Goal: Task Accomplishment & Management: Complete application form

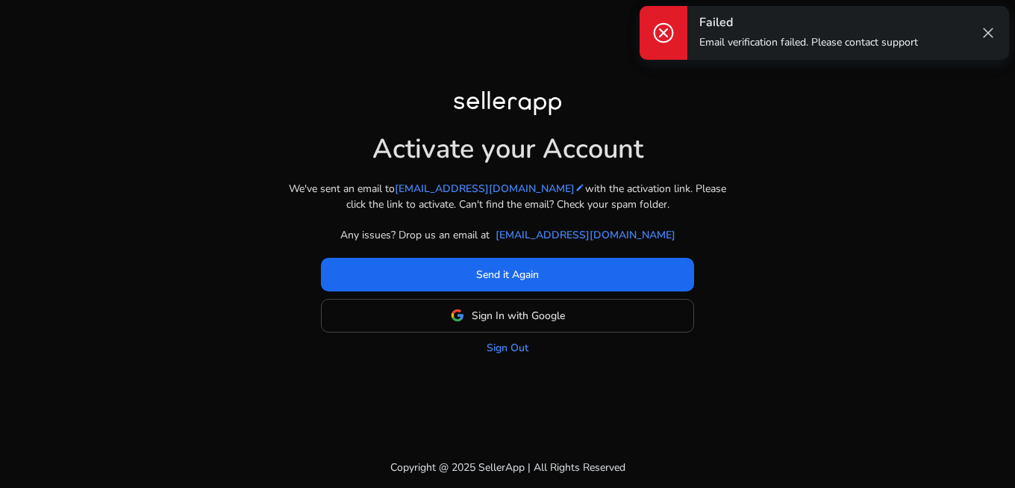
click at [759, 169] on div "Activate your Account We've sent an email to [EMAIL_ADDRESS][DOMAIN_NAME] edit …" at bounding box center [507, 223] width 835 height 264
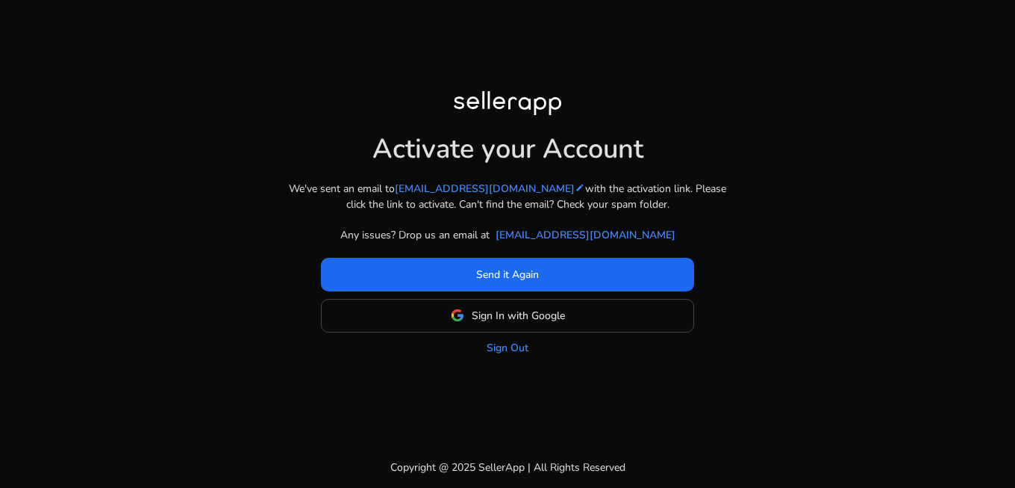
click at [69, 299] on div "Activate your Account We've sent an email to gd.3030@yahoo.com edit with the ac…" at bounding box center [507, 244] width 1015 height 488
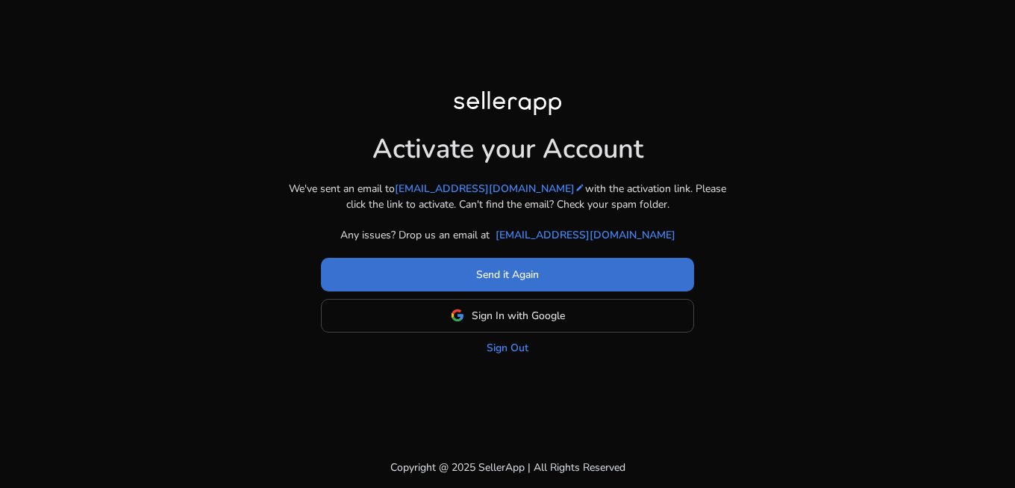
click at [511, 279] on span "Send it Again" at bounding box center [507, 275] width 63 height 16
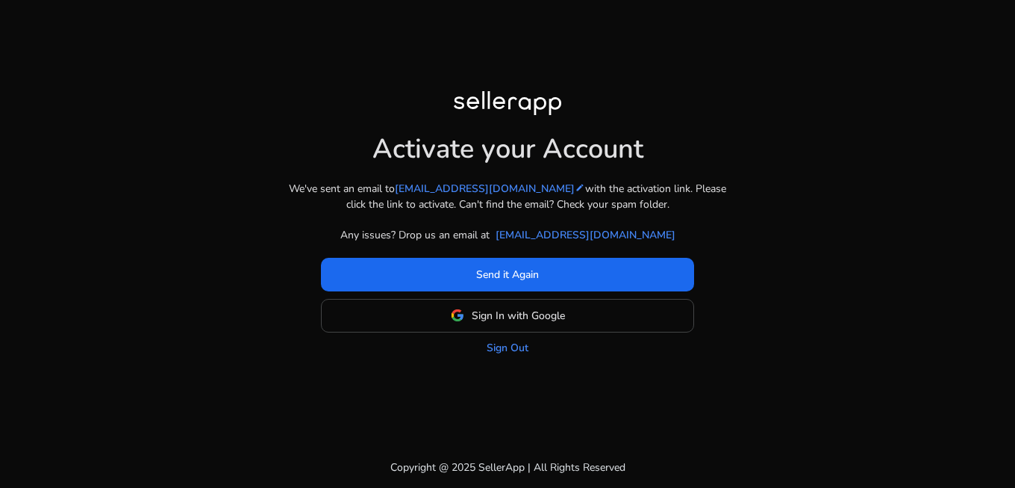
click at [81, 149] on div "Activate your Account We've sent an email to gd.3030@yahoo.com edit with the ac…" at bounding box center [507, 223] width 859 height 446
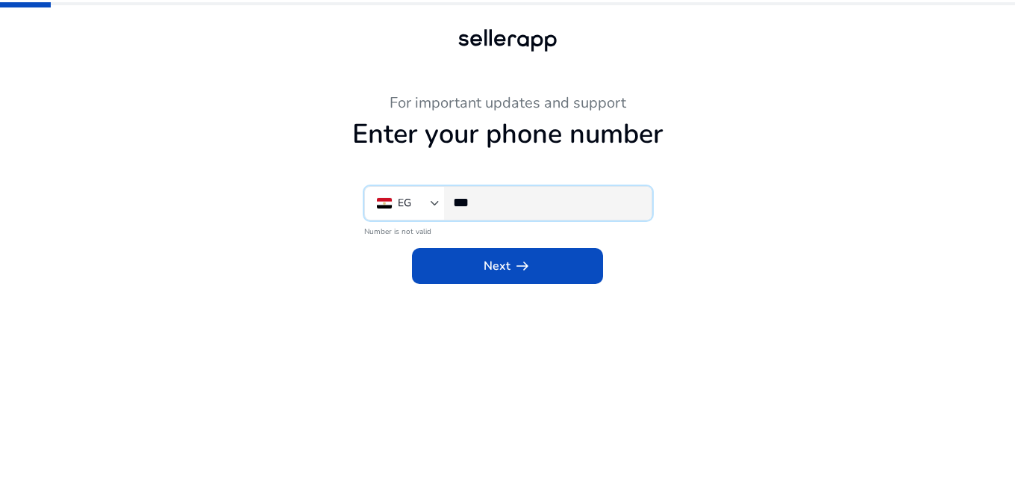
click at [507, 199] on input "***" at bounding box center [546, 202] width 187 height 16
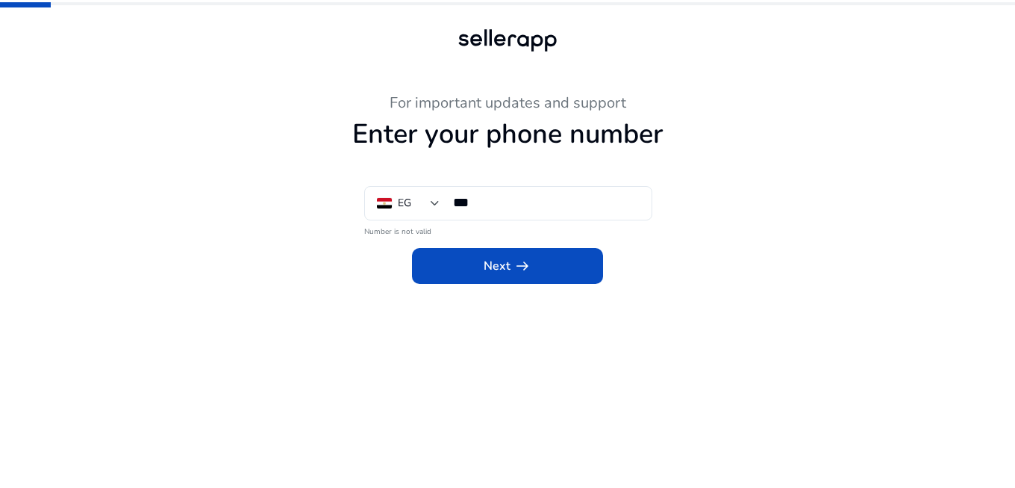
click at [527, 145] on h1 "Enter your phone number" at bounding box center [507, 134] width 821 height 32
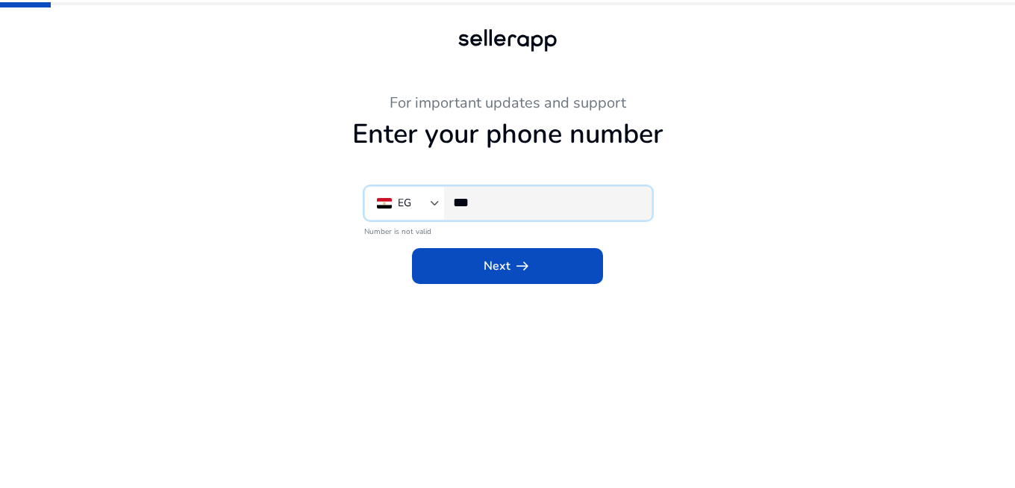
click at [558, 197] on input "***" at bounding box center [546, 202] width 187 height 16
click at [540, 194] on input "***" at bounding box center [546, 202] width 187 height 16
click at [526, 213] on div "***" at bounding box center [546, 203] width 187 height 33
click at [527, 195] on input "***" at bounding box center [546, 202] width 187 height 16
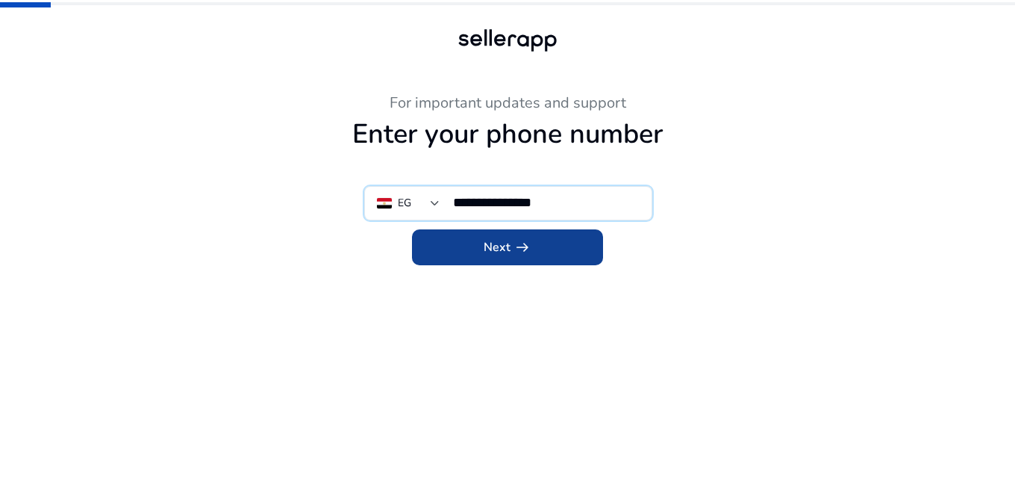
type input "**********"
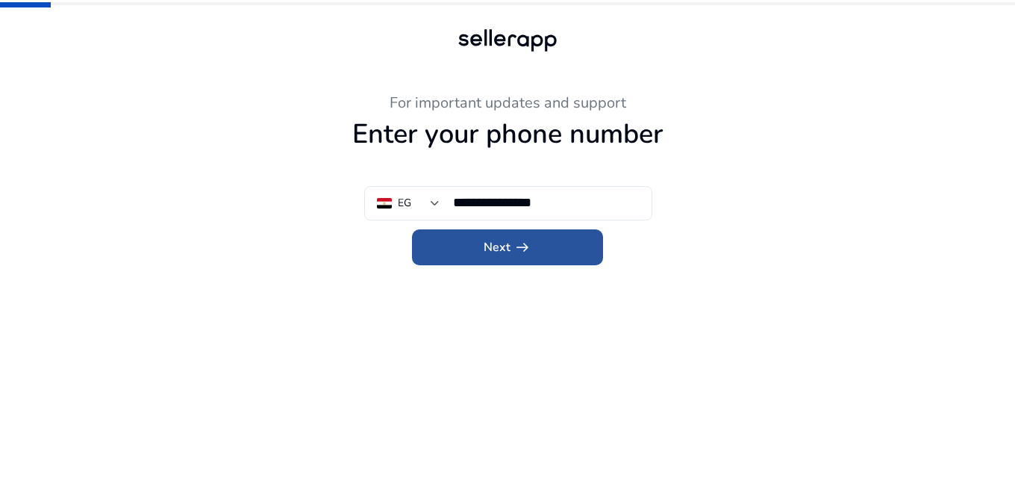
click at [520, 255] on span "arrow_right_alt" at bounding box center [523, 247] width 18 height 18
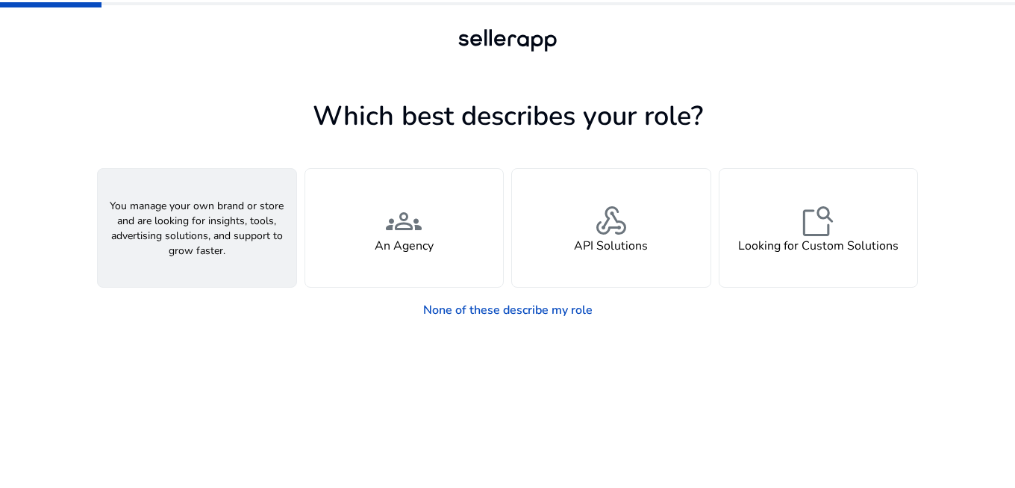
click at [199, 224] on span "person" at bounding box center [197, 221] width 36 height 36
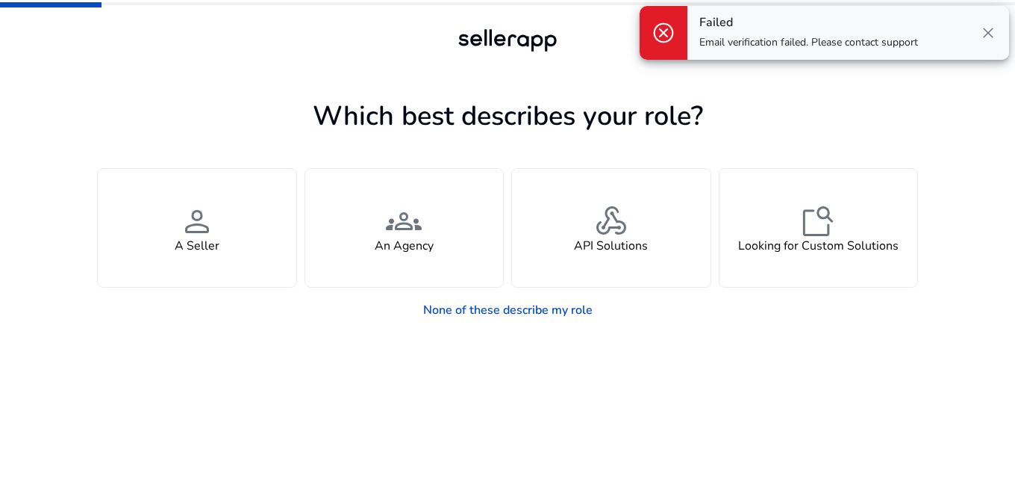
click at [985, 34] on span "close" at bounding box center [988, 33] width 18 height 18
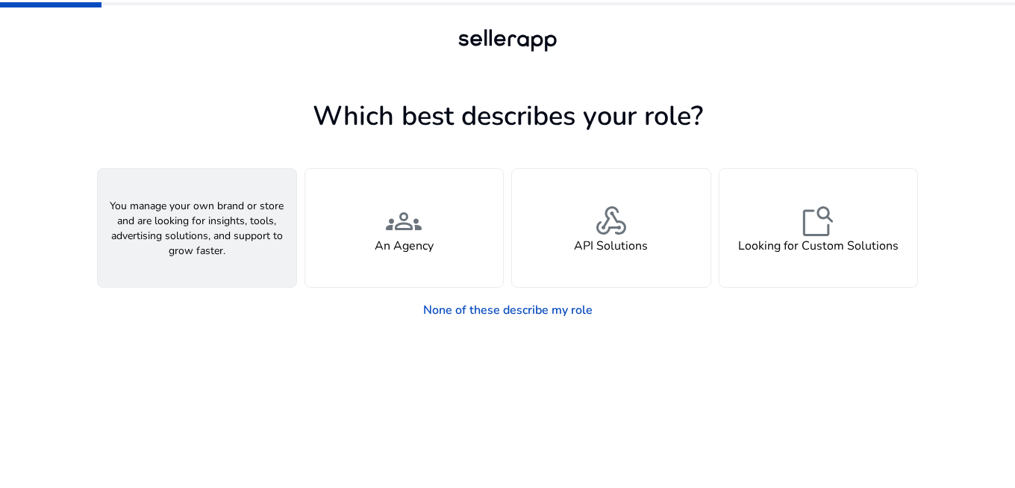
click at [189, 227] on span "person" at bounding box center [197, 221] width 36 height 36
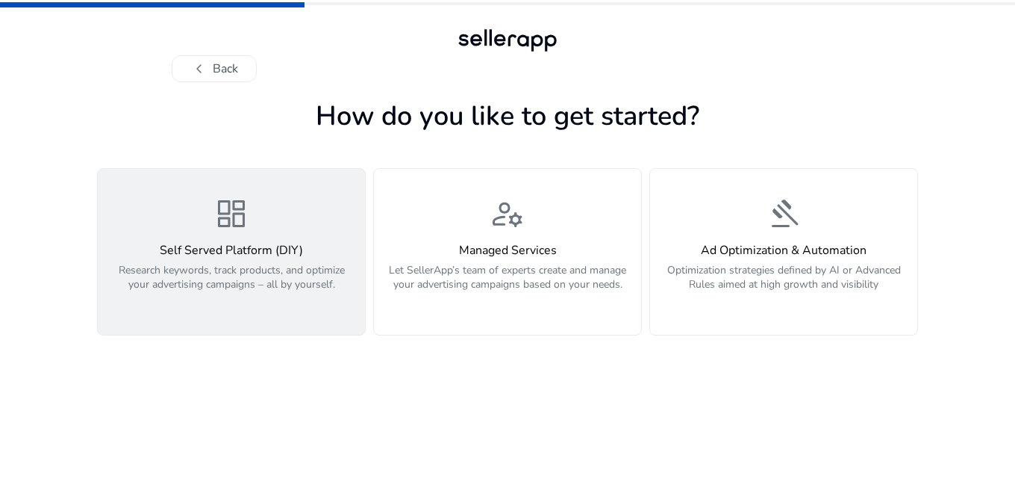
click at [187, 222] on div "dashboard Self Served Platform (DIY) Research keywords, track products, and opt…" at bounding box center [231, 252] width 249 height 112
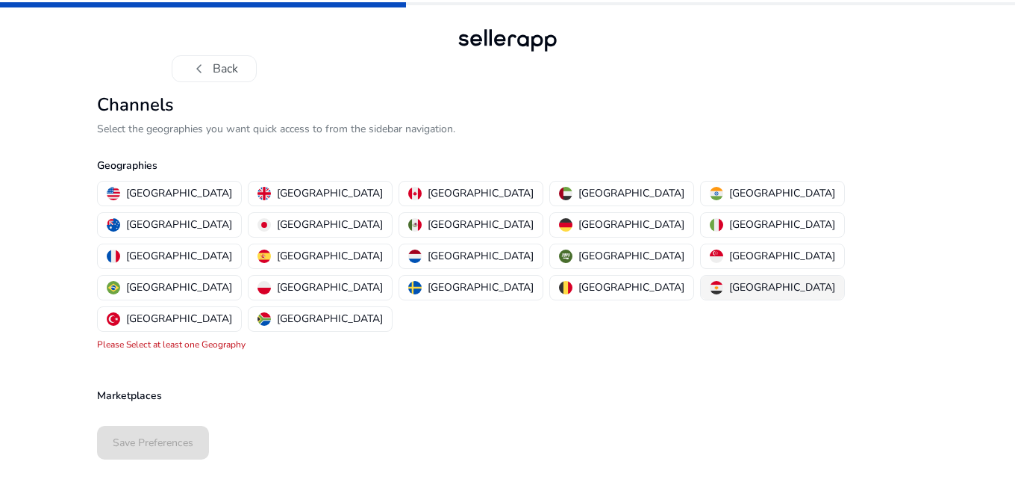
click at [729, 279] on p "[GEOGRAPHIC_DATA]" at bounding box center [782, 287] width 106 height 16
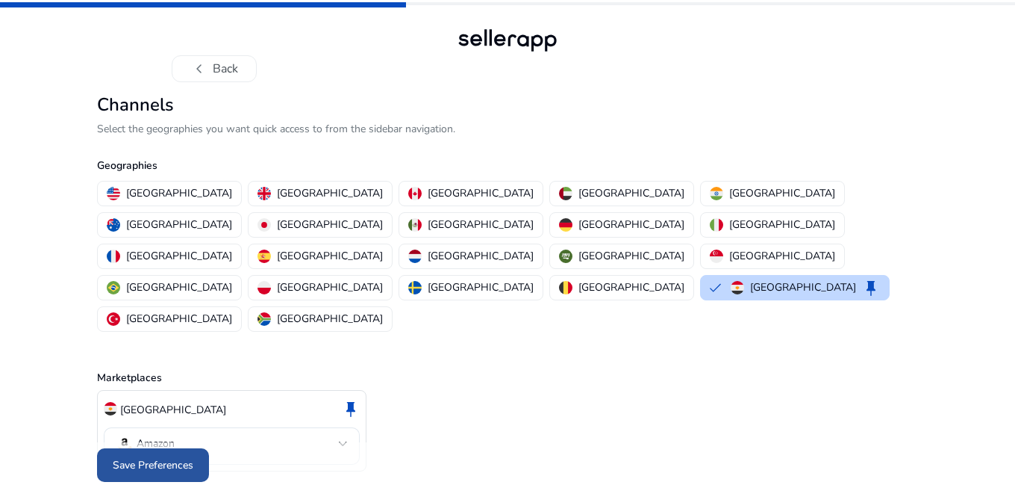
click at [158, 457] on span "Save Preferences" at bounding box center [153, 465] width 81 height 16
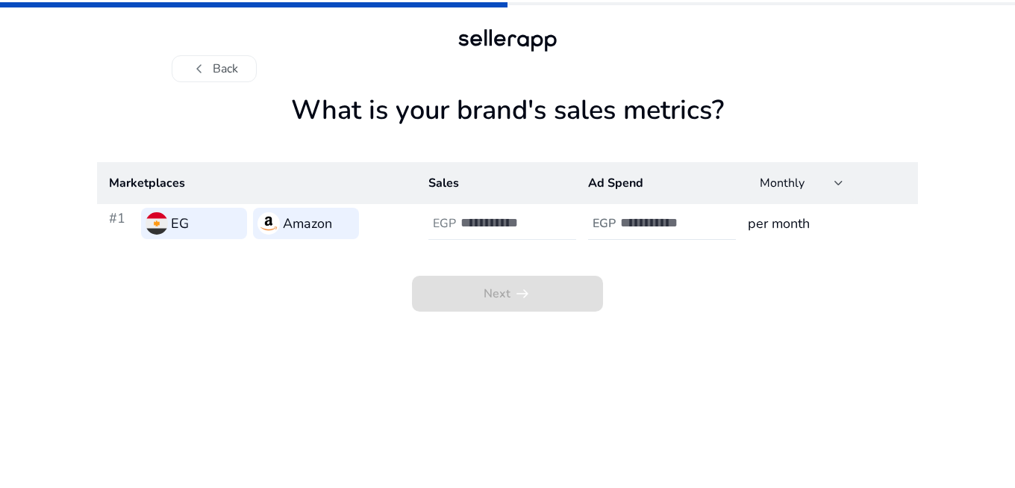
click at [505, 231] on div at bounding box center [528, 223] width 134 height 33
click at [505, 222] on input "number" at bounding box center [511, 222] width 101 height 16
click at [617, 220] on div "EGP" at bounding box center [604, 224] width 32 height 14
click at [499, 205] on td "EGP" at bounding box center [497, 223] width 160 height 39
click at [504, 229] on input "number" at bounding box center [511, 222] width 101 height 16
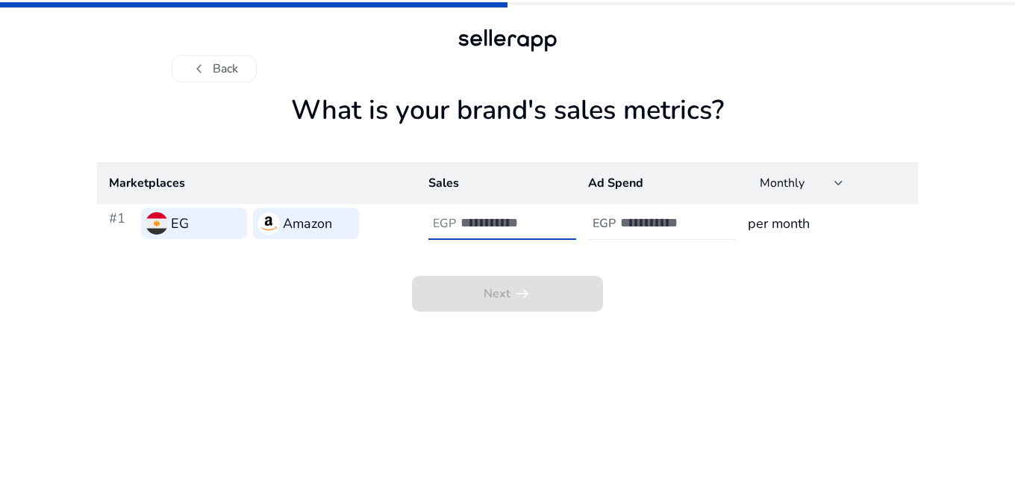
type input "*"
click at [599, 219] on h4 "EGP" at bounding box center [604, 224] width 23 height 14
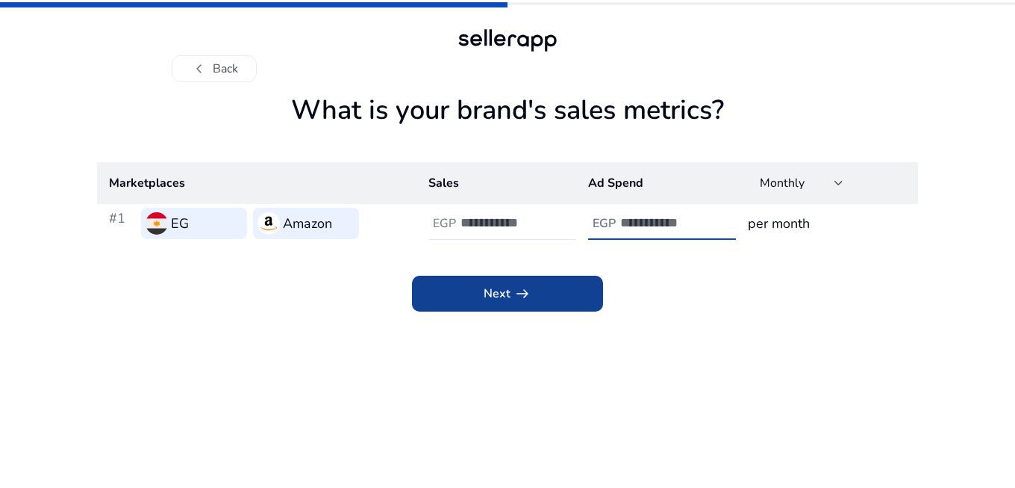
type input "*"
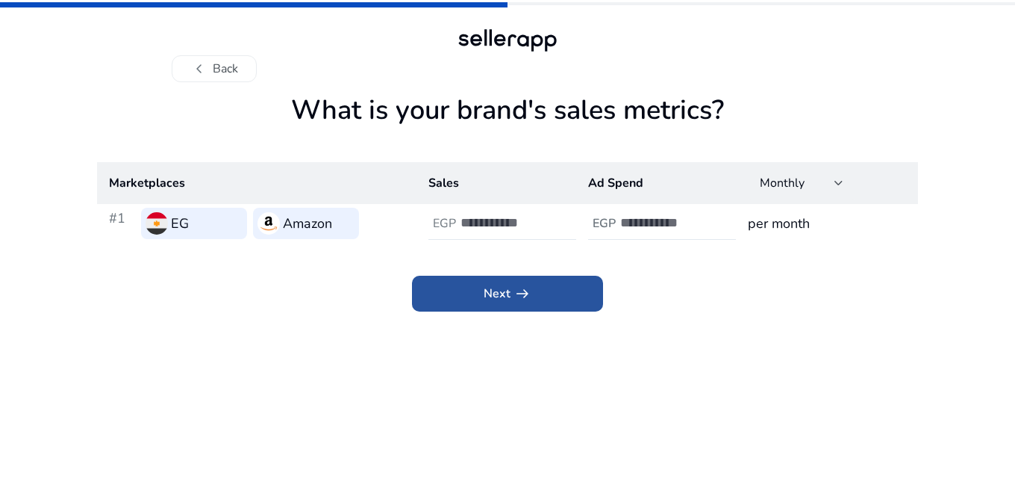
click at [539, 302] on span at bounding box center [507, 293] width 191 height 36
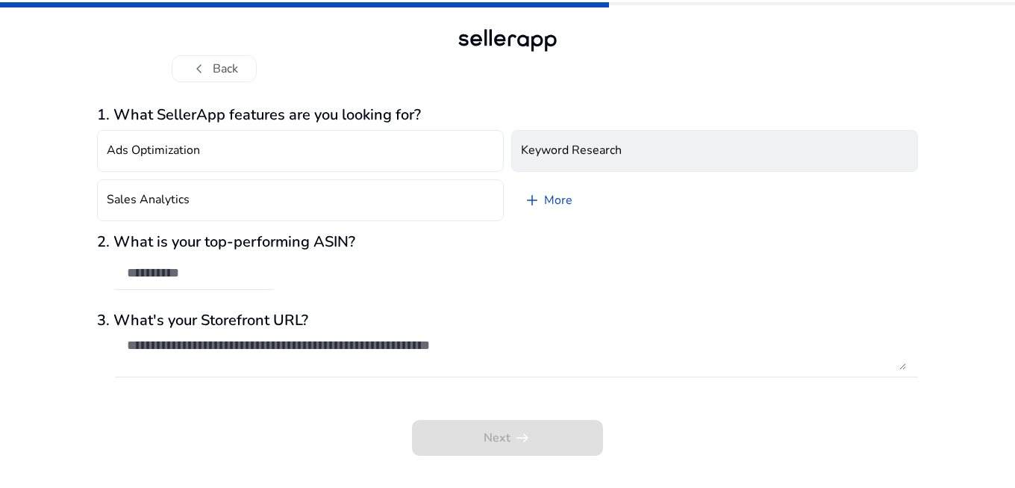
click at [599, 154] on h4 "Keyword Research" at bounding box center [571, 150] width 101 height 14
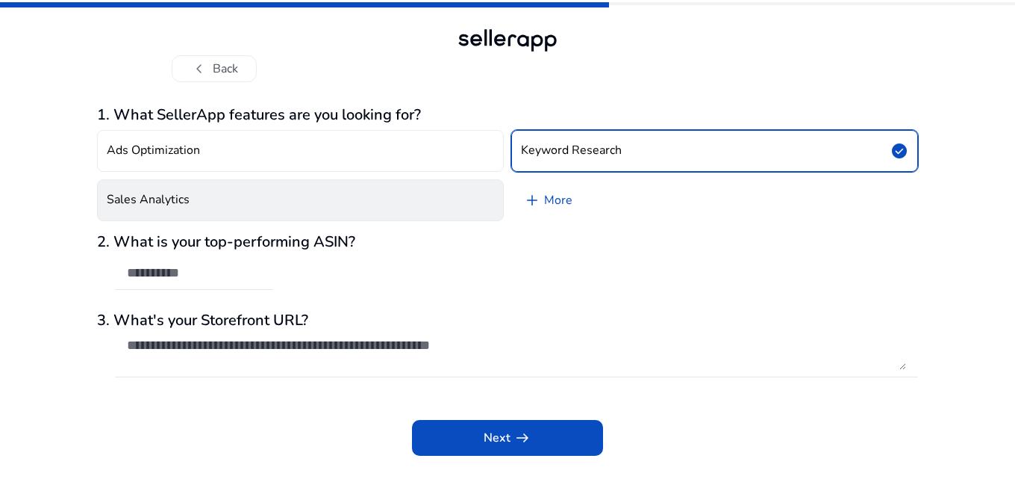
click at [455, 195] on button "Sales Analytics" at bounding box center [300, 200] width 407 height 42
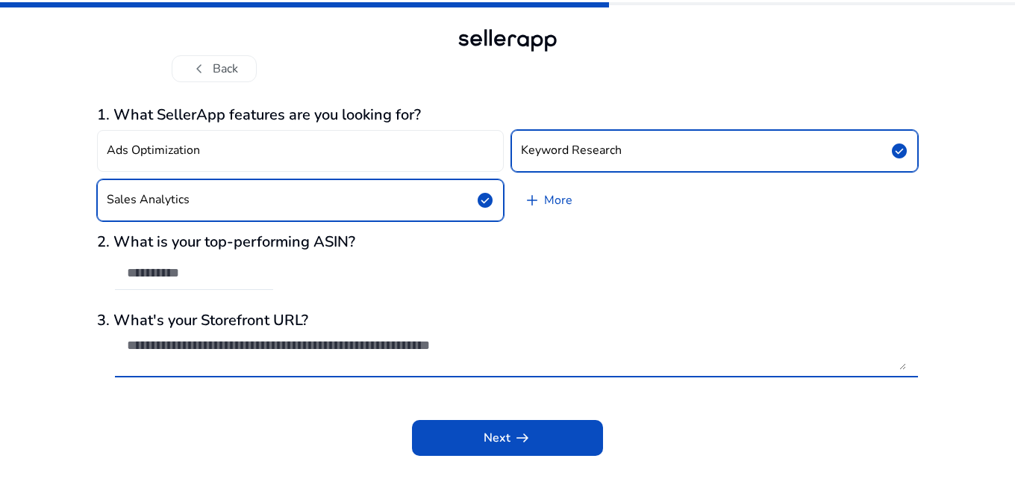
click at [458, 346] on textarea at bounding box center [516, 353] width 779 height 33
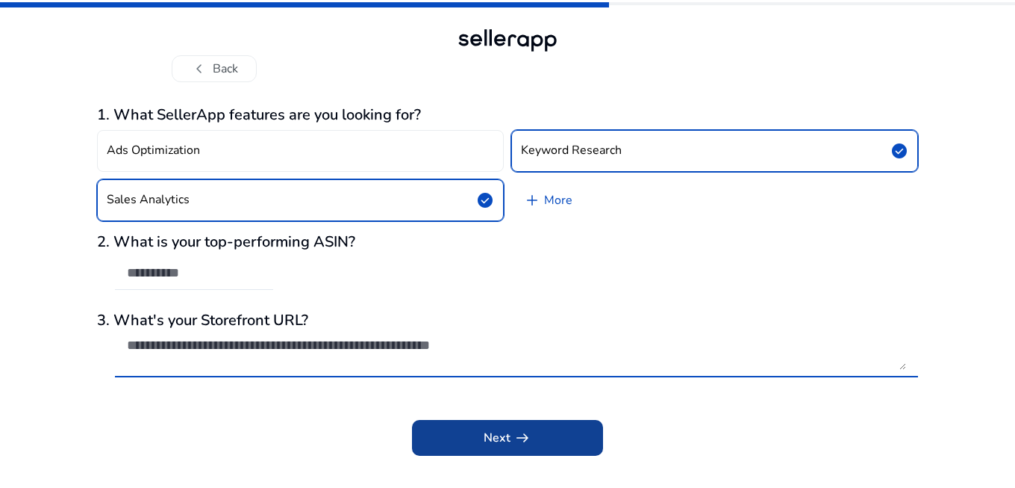
click at [479, 441] on span at bounding box center [507, 438] width 191 height 36
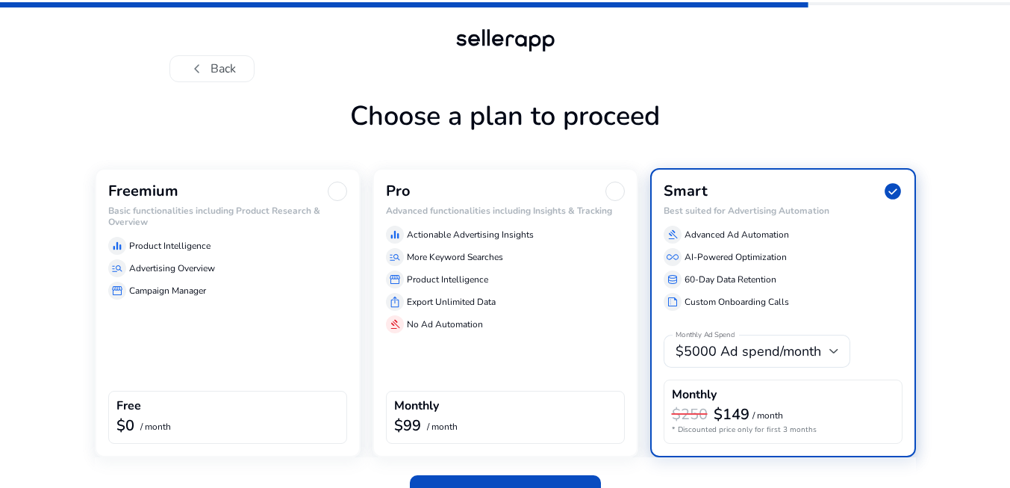
click at [148, 94] on app-plan-selection "Choose a plan to proceed Freemium Basic functionalities including Product Resea…" at bounding box center [505, 308] width 821 height 429
click at [192, 306] on div "Freemium Basic functionalities including Product Research & Overview equalizer …" at bounding box center [228, 312] width 266 height 289
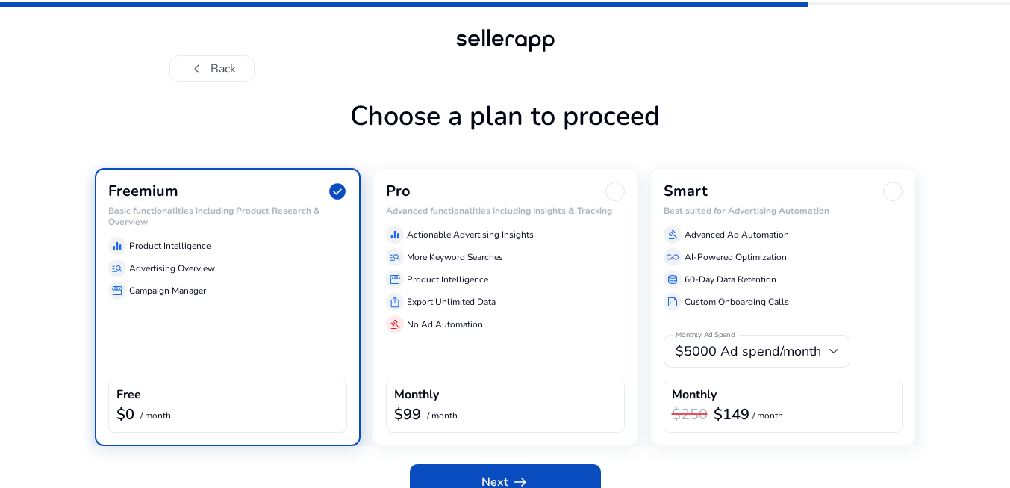
click at [208, 330] on div "Freemium check_circle Basic functionalities including Product Research & Overvi…" at bounding box center [228, 307] width 266 height 278
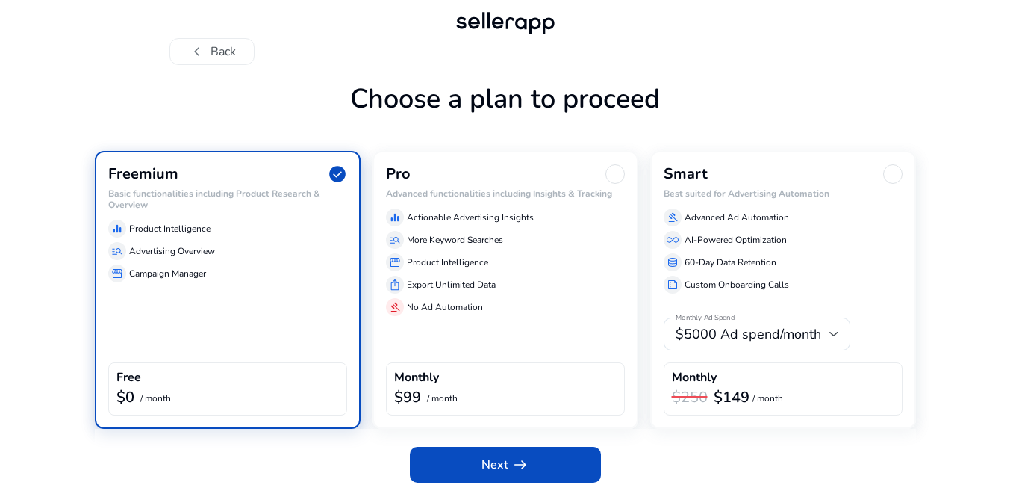
scroll to position [24, 0]
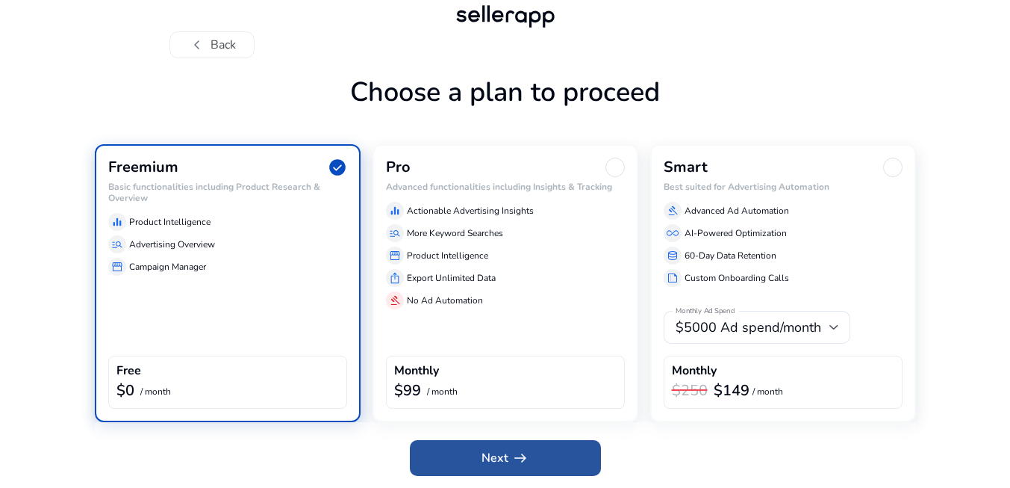
click at [487, 460] on span "Next arrow_right_alt" at bounding box center [506, 458] width 48 height 18
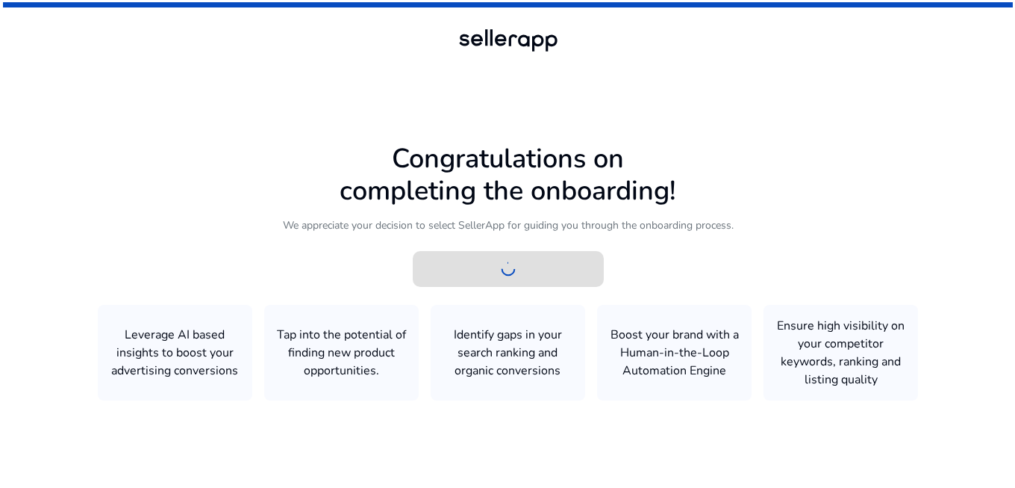
scroll to position [0, 0]
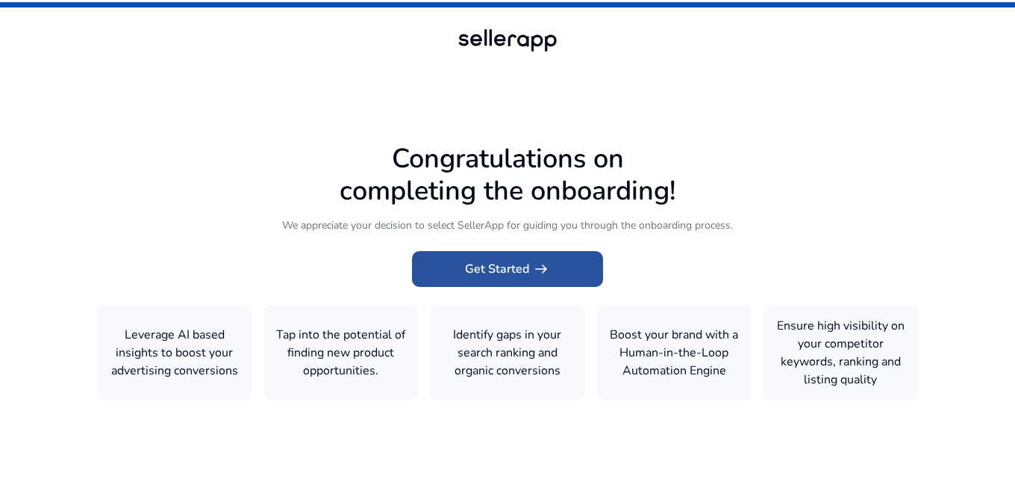
click at [511, 272] on span "Get Started arrow_right_alt" at bounding box center [507, 269] width 85 height 18
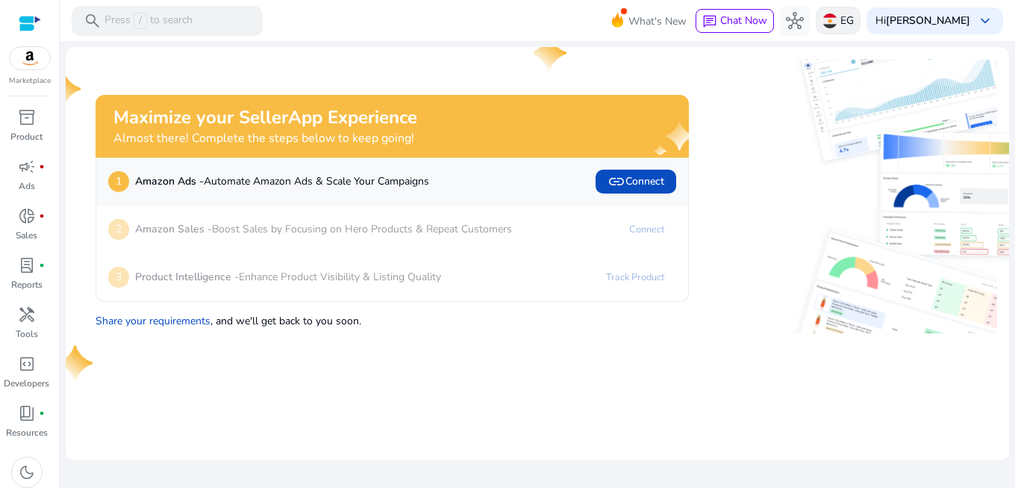
click at [854, 18] on p "EG" at bounding box center [847, 20] width 13 height 26
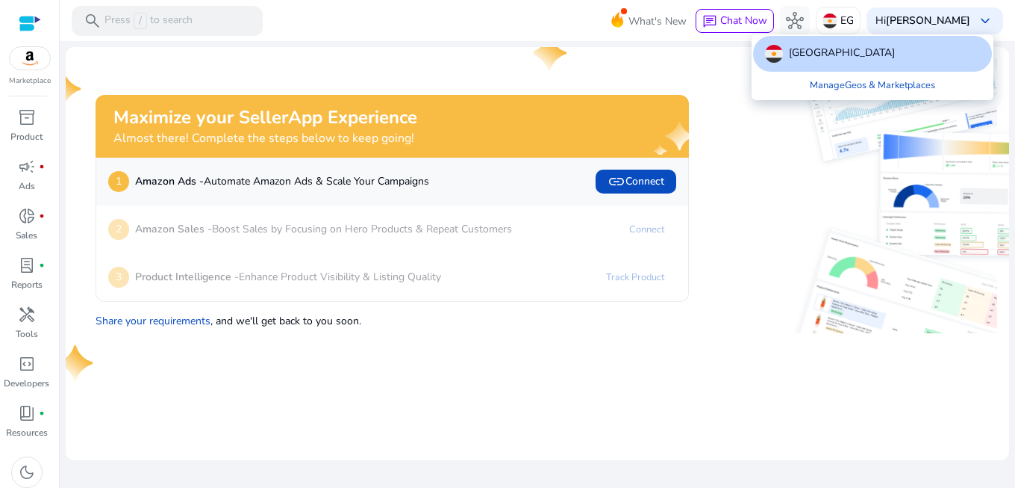
click at [813, 166] on div at bounding box center [507, 244] width 1015 height 488
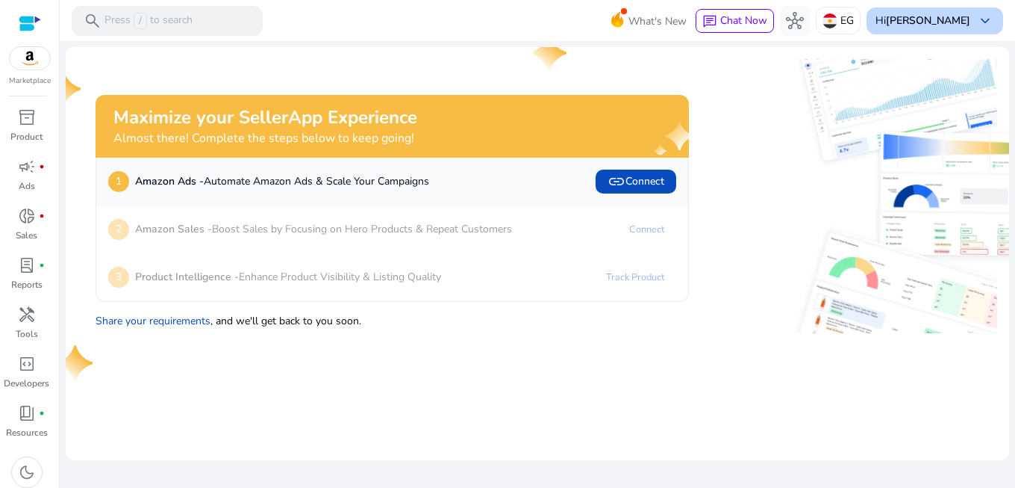
click at [977, 21] on span "keyboard_arrow_down" at bounding box center [986, 21] width 18 height 18
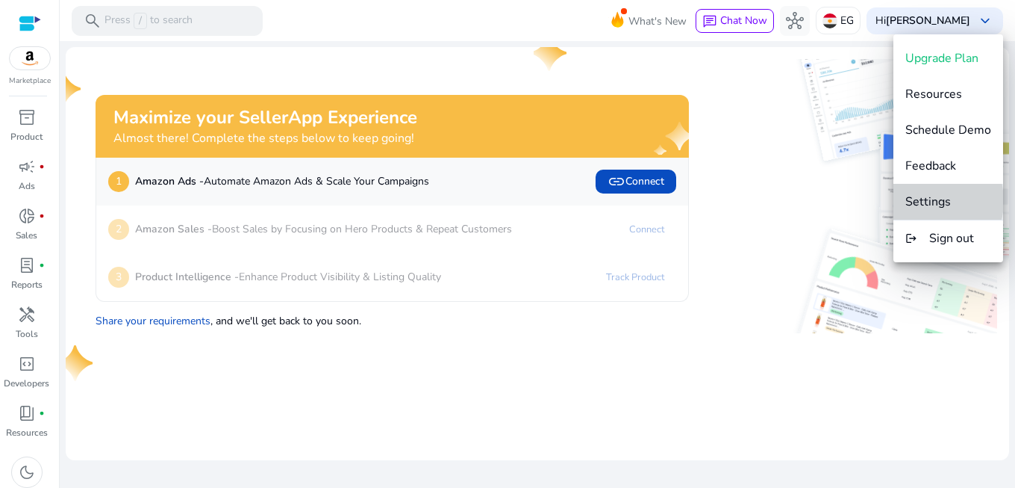
click at [924, 200] on span "Settings" at bounding box center [929, 201] width 46 height 16
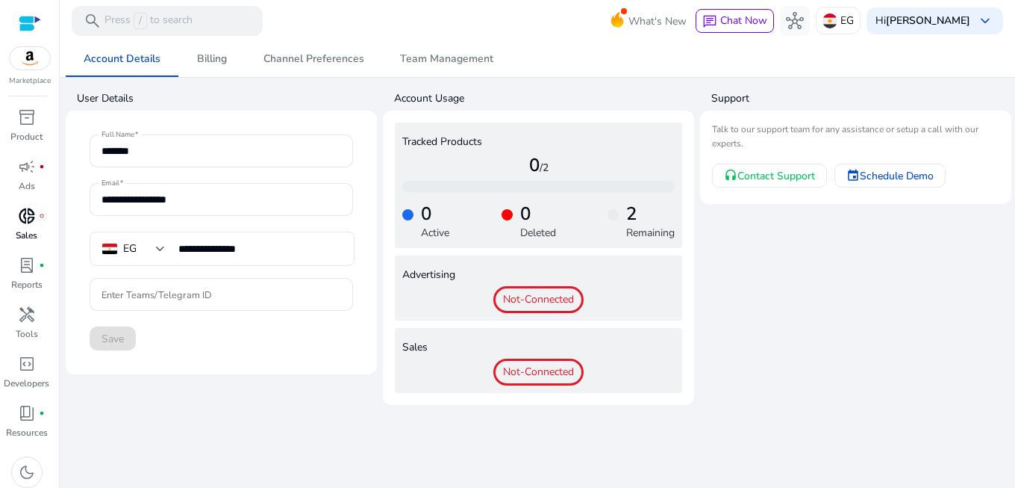
click at [28, 229] on p "Sales" at bounding box center [27, 234] width 22 height 13
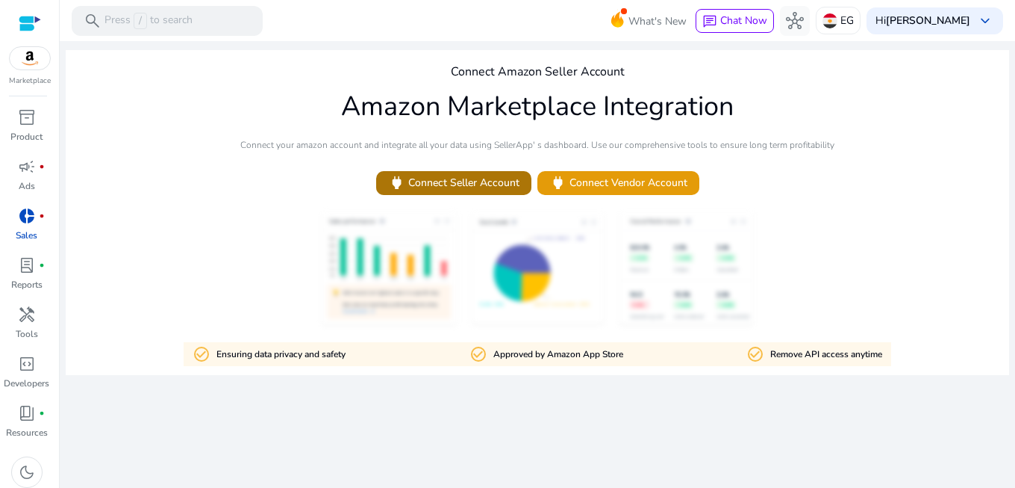
click at [451, 181] on span "power Connect Seller Account" at bounding box center [453, 182] width 131 height 17
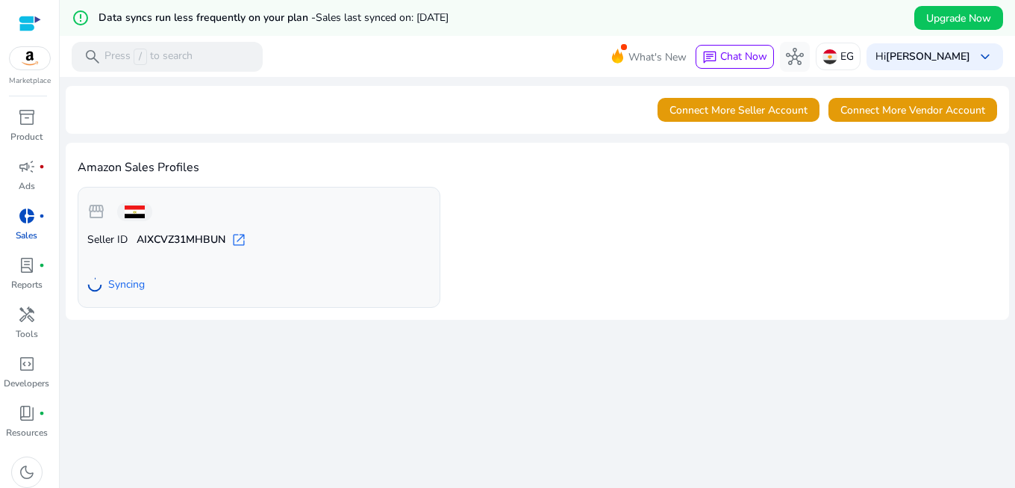
click at [152, 237] on b "AIXCVZ31MHBUN" at bounding box center [181, 239] width 89 height 15
drag, startPoint x: 140, startPoint y: 239, endPoint x: 203, endPoint y: 237, distance: 63.5
click at [203, 237] on b "AIXCVZ31MHBUN" at bounding box center [181, 239] width 89 height 15
click at [175, 233] on b "AIXCVZ31MHBUN" at bounding box center [181, 239] width 89 height 15
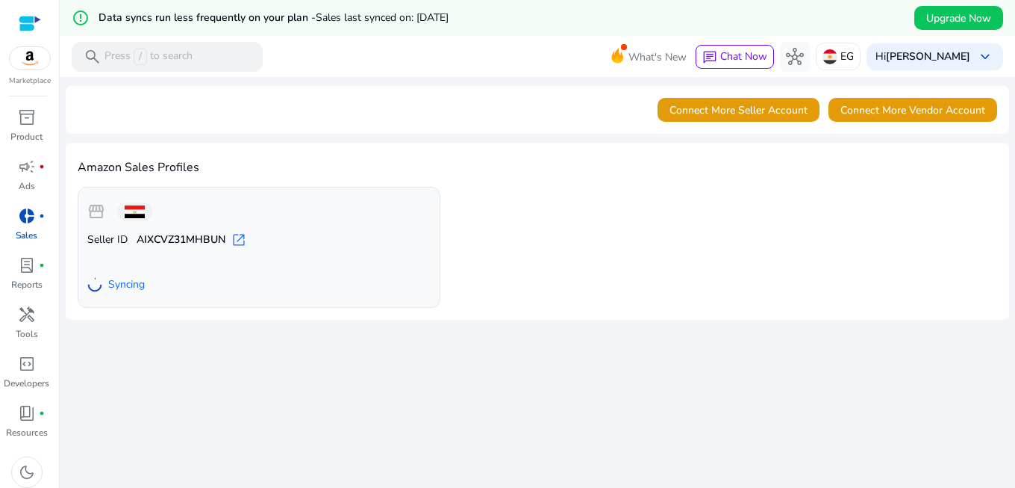
click at [179, 237] on b "AIXCVZ31MHBUN" at bounding box center [181, 239] width 89 height 15
drag, startPoint x: 133, startPoint y: 284, endPoint x: 106, endPoint y: 308, distance: 36.5
click at [106, 308] on div "Amazon Sales Profiles storefront Veelza Seller ID AIXCVZ31MHBUN open_in_new Go …" at bounding box center [538, 230] width 944 height 174
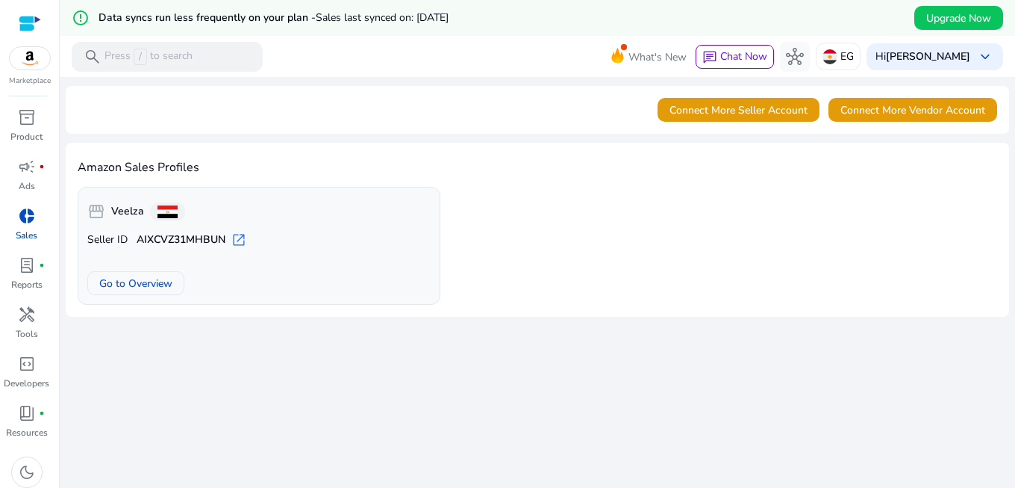
click at [180, 236] on b "AIXCVZ31MHBUN" at bounding box center [181, 239] width 89 height 15
copy b "AIXCVZ31MHBUN"
click at [119, 374] on div "We are getting things ready for you... Connect More Seller Account Connect More…" at bounding box center [538, 300] width 944 height 446
click at [154, 277] on span "Go to Overview" at bounding box center [135, 283] width 73 height 16
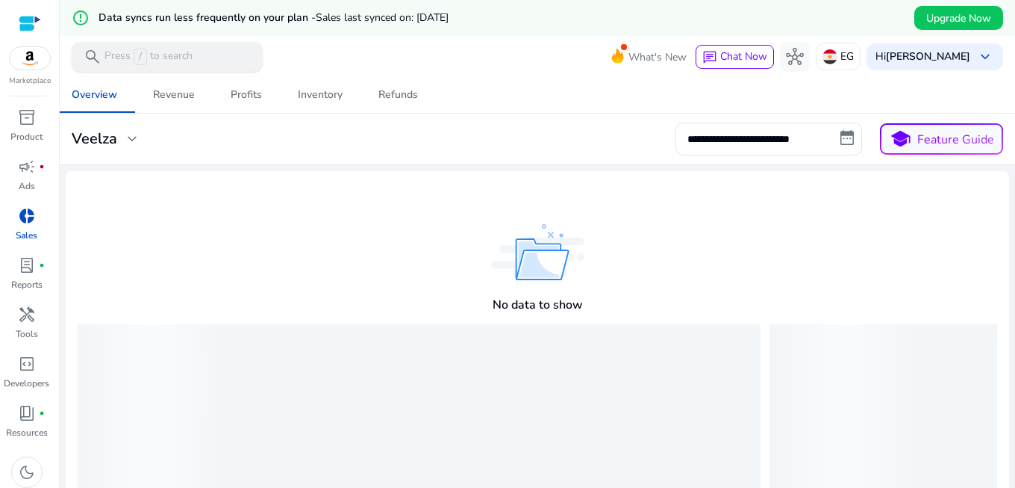
click at [214, 54] on div "search Press / to search" at bounding box center [167, 57] width 191 height 30
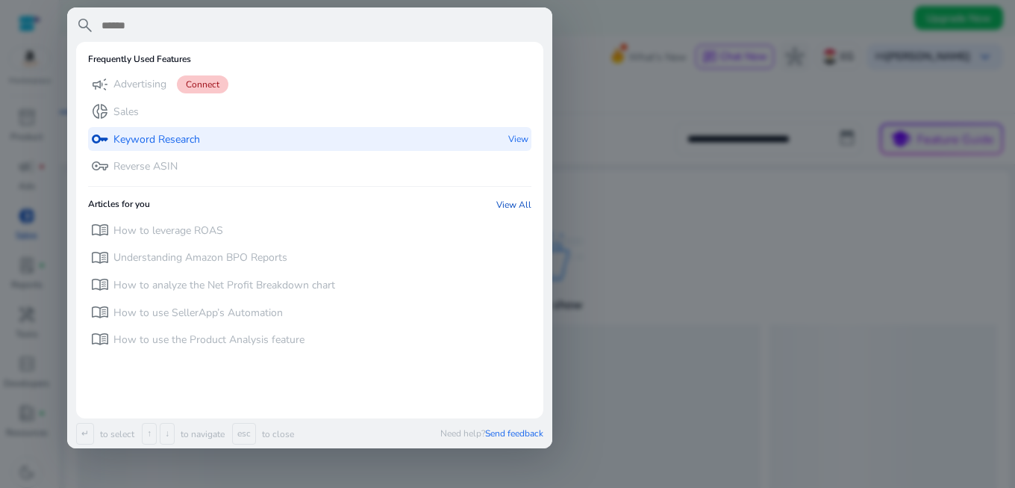
click at [187, 145] on p "Keyword Research" at bounding box center [156, 139] width 87 height 15
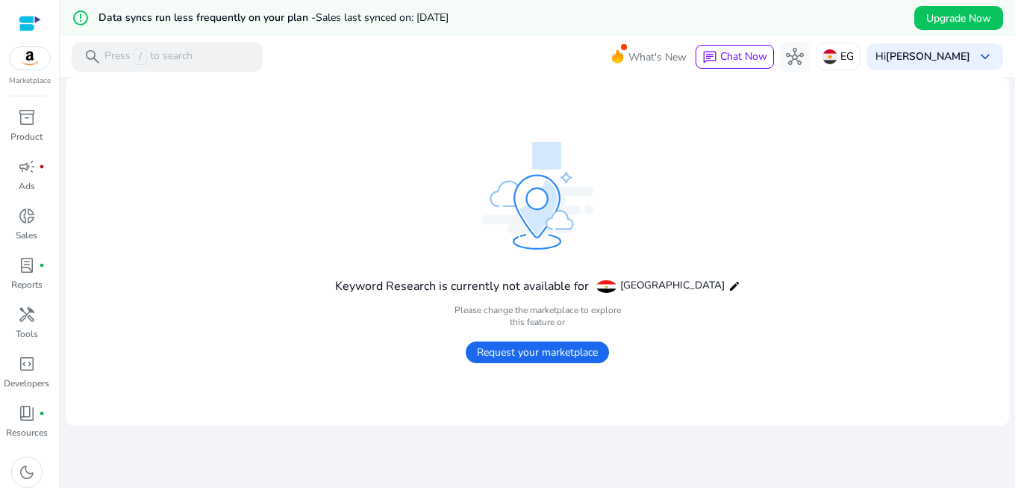
click at [426, 289] on h4 "Keyword Research is currently not available for" at bounding box center [462, 286] width 254 height 14
click at [404, 261] on div "Keyword Research is currently not available for Egypt edit Please change the ma…" at bounding box center [537, 251] width 405 height 219
click at [404, 187] on div "Keyword Research is currently not available for Egypt edit Please change the ma…" at bounding box center [537, 251] width 405 height 219
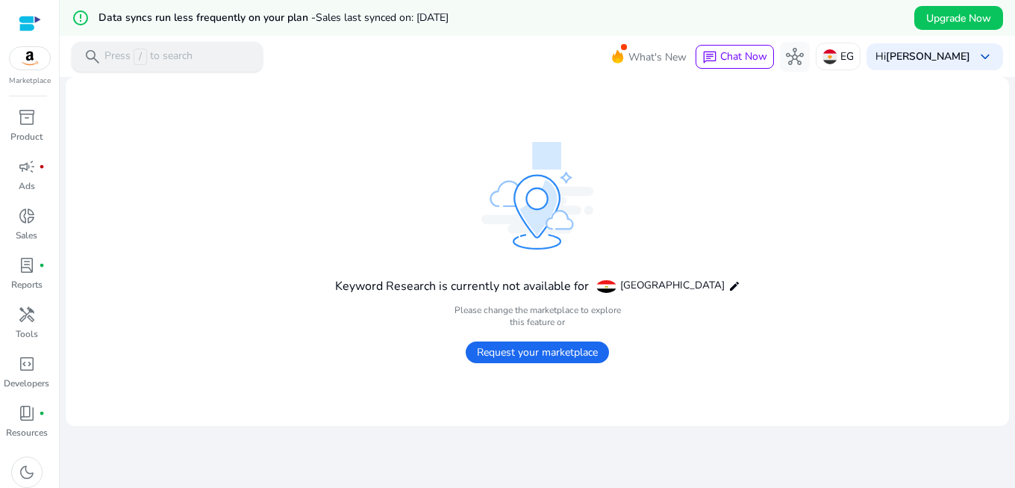
click at [172, 57] on p "Press / to search" at bounding box center [149, 57] width 88 height 16
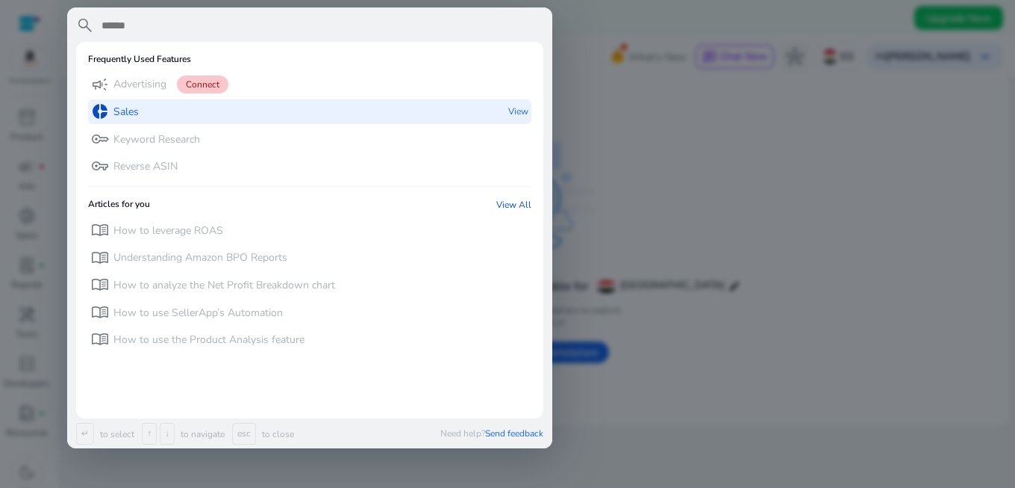
click at [172, 116] on div "donut_small Sales View" at bounding box center [309, 111] width 443 height 25
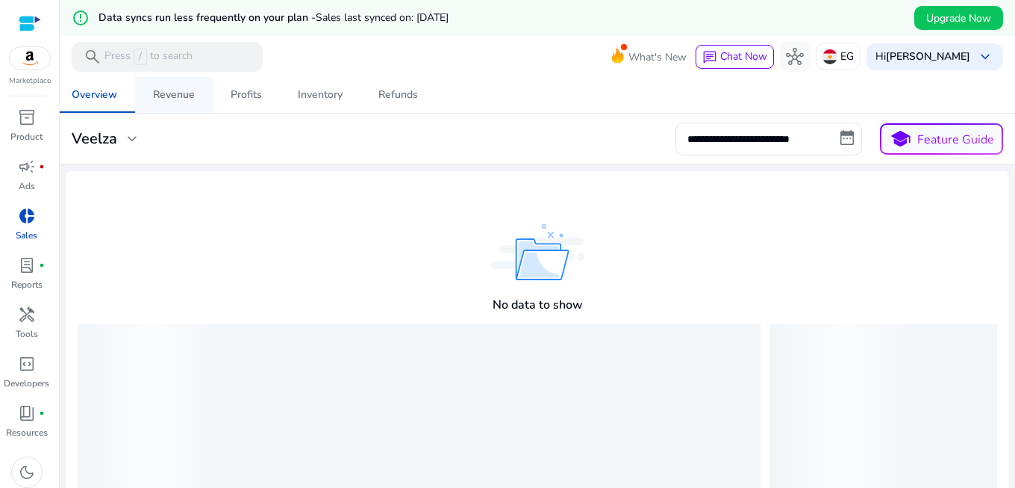
click at [163, 94] on div "Revenue" at bounding box center [174, 95] width 42 height 10
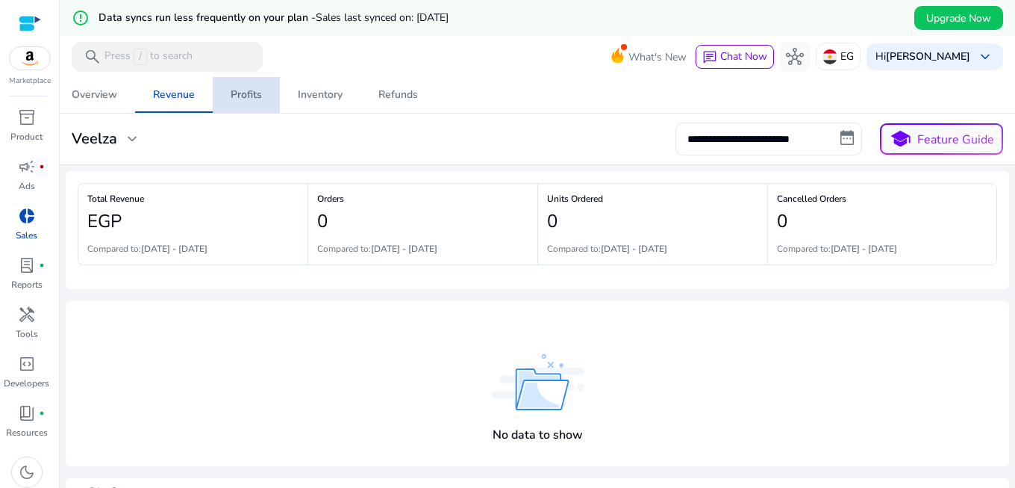
click at [264, 85] on link "Profits" at bounding box center [246, 95] width 67 height 36
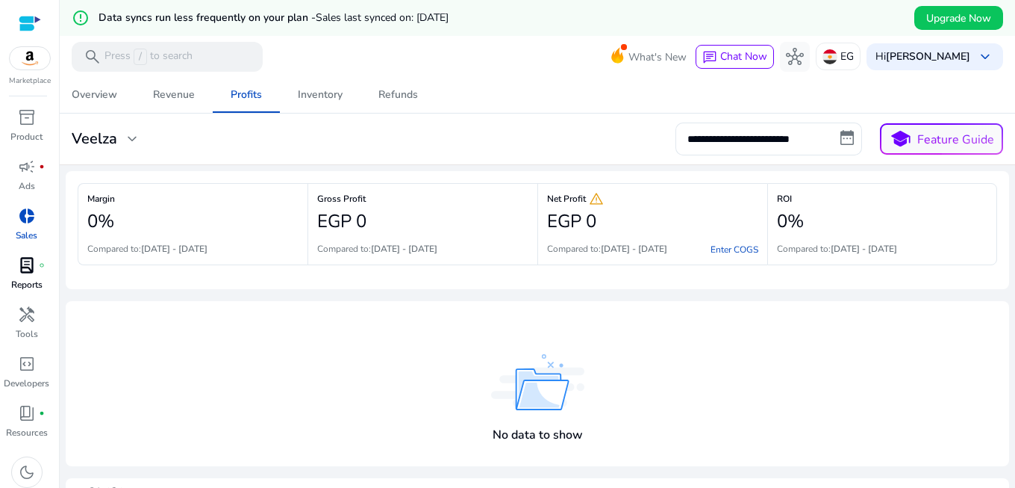
click at [17, 275] on div "lab_profile fiber_manual_record" at bounding box center [27, 265] width 42 height 24
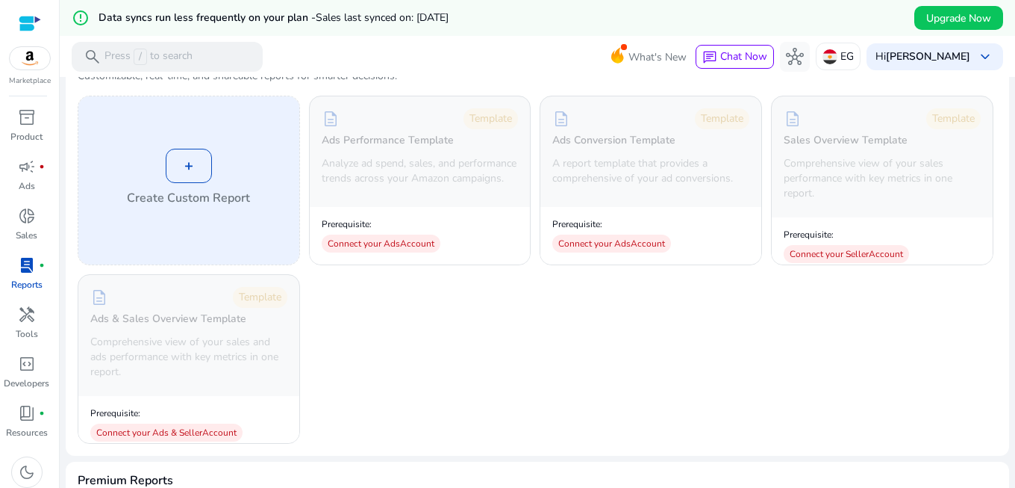
scroll to position [179, 0]
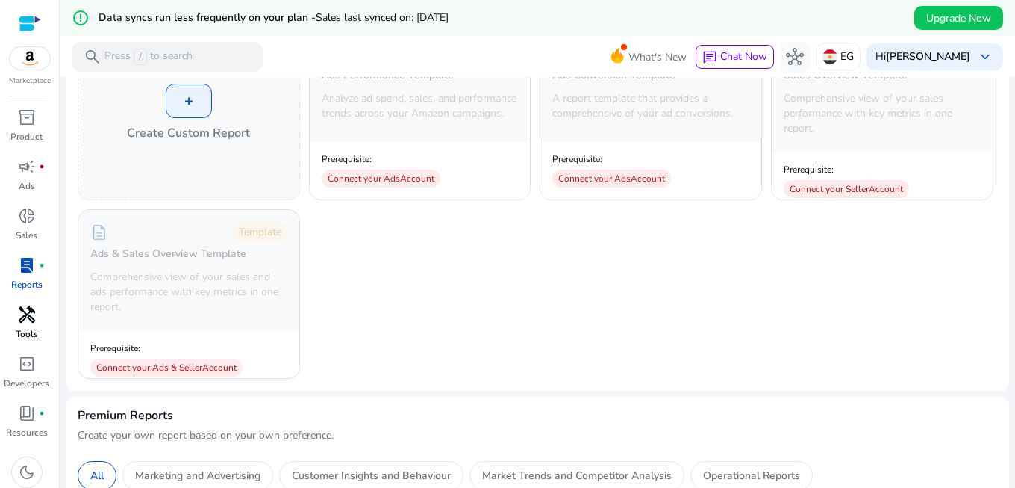
click at [26, 328] on p "Tools" at bounding box center [27, 333] width 22 height 13
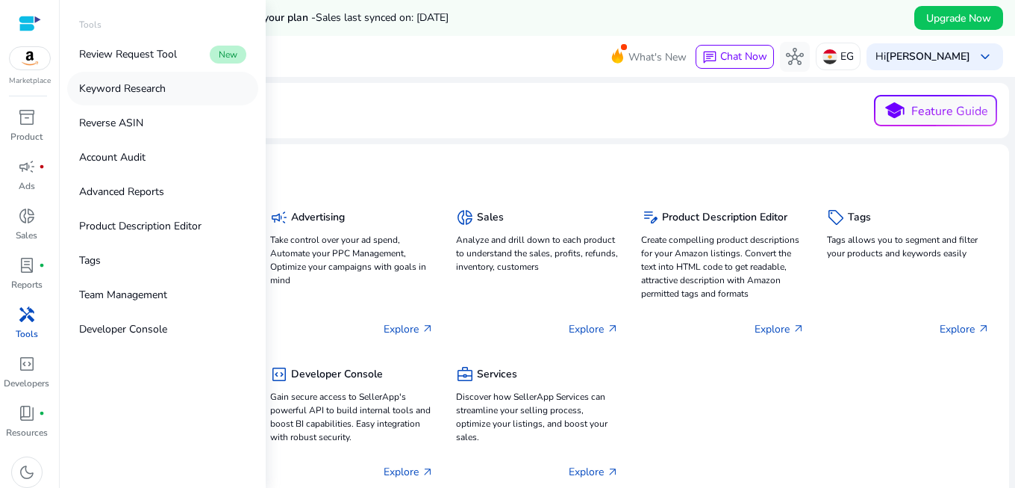
click at [172, 87] on link "Keyword Research" at bounding box center [162, 89] width 191 height 34
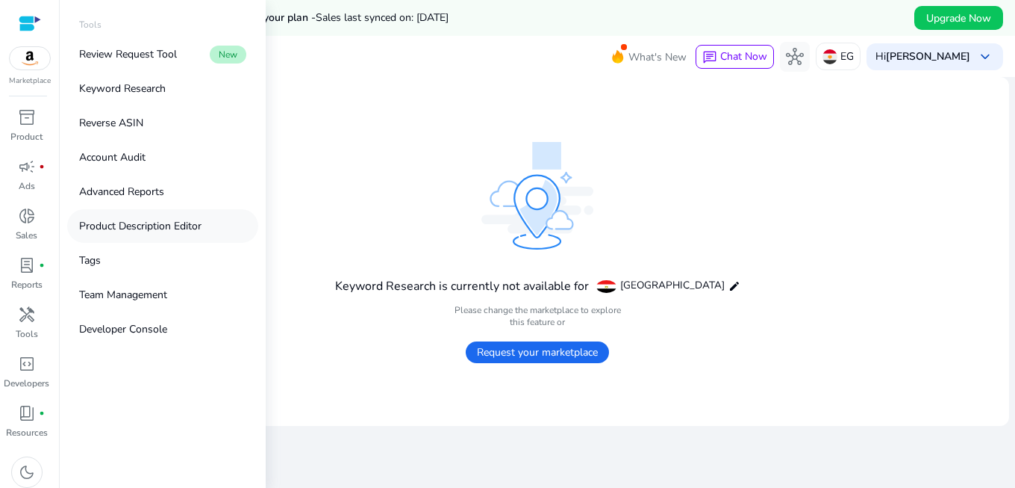
click at [100, 229] on p "Product Description Editor" at bounding box center [140, 226] width 122 height 16
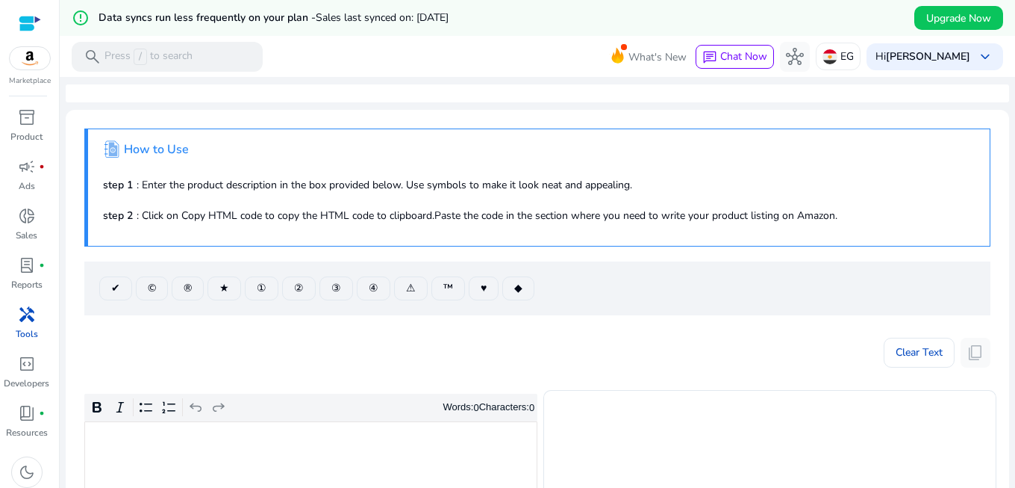
click at [116, 326] on mat-card ".st1{fill:#2c8af8}.st2{fill:#fcfeff} How to Use step 1 : Enter the product desc…" at bounding box center [538, 491] width 944 height 762
click at [133, 215] on p "step 2 : Click on Copy HTML code to copy the HTML code to clipboard.Paste the c…" at bounding box center [539, 216] width 872 height 16
click at [158, 362] on div "Clear Text content_copy" at bounding box center [537, 348] width 906 height 37
click at [116, 354] on div "Clear Text content_copy" at bounding box center [537, 348] width 906 height 37
click at [222, 360] on div "Clear Text content_copy" at bounding box center [537, 348] width 906 height 37
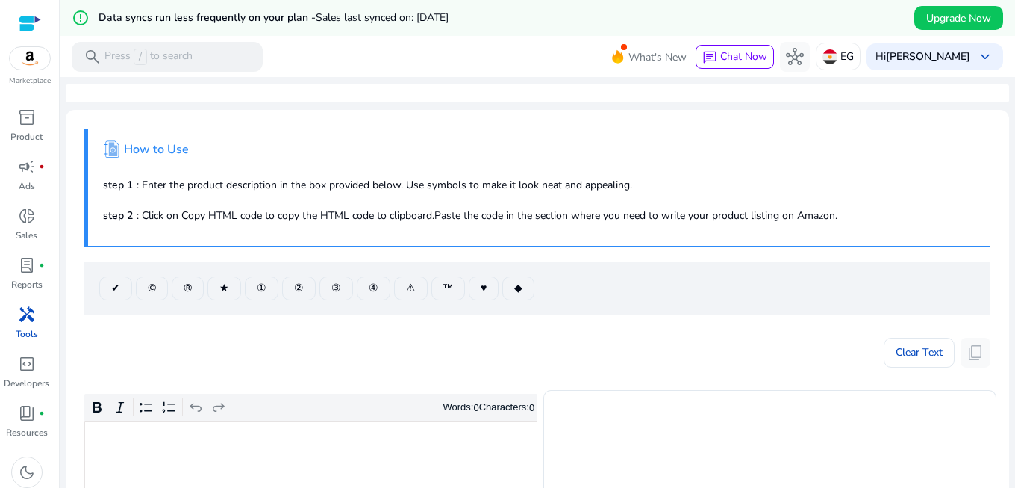
click at [556, 349] on div "Clear Text content_copy" at bounding box center [537, 348] width 906 height 37
click at [281, 323] on mat-card ".st1{fill:#2c8af8}.st2{fill:#fcfeff} How to Use step 1 : Enter the product desc…" at bounding box center [538, 491] width 944 height 762
click at [116, 284] on span "✔" at bounding box center [115, 288] width 9 height 16
type textarea "********"
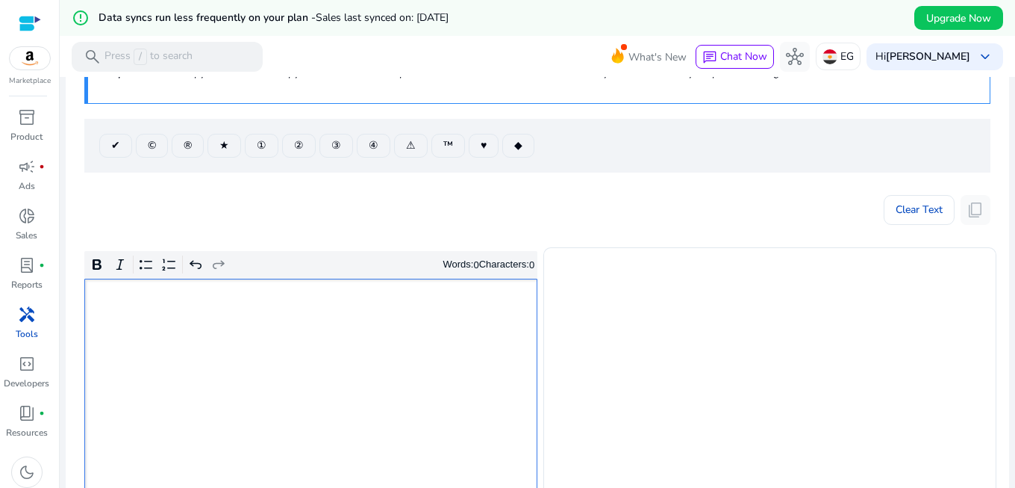
scroll to position [179, 0]
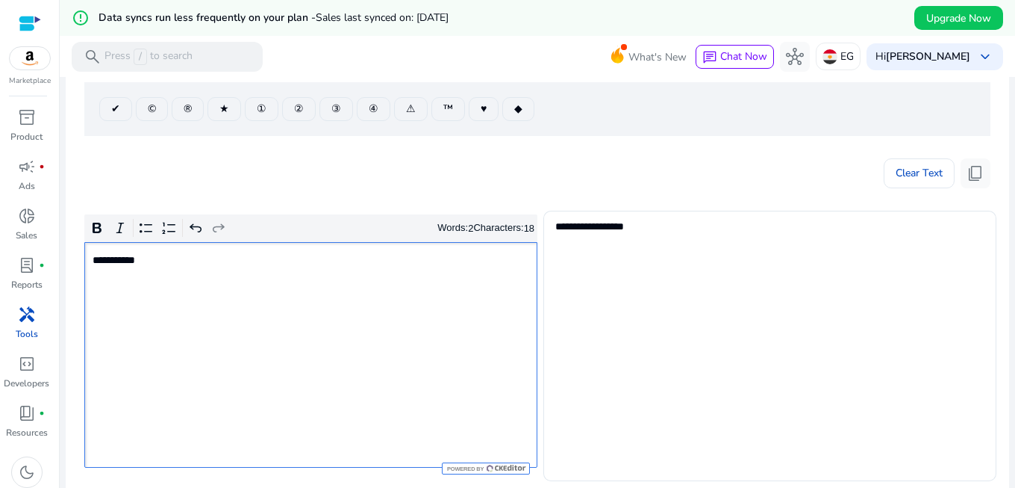
click at [175, 264] on p "**********" at bounding box center [310, 260] width 435 height 16
click at [103, 262] on p "**********" at bounding box center [310, 260] width 435 height 16
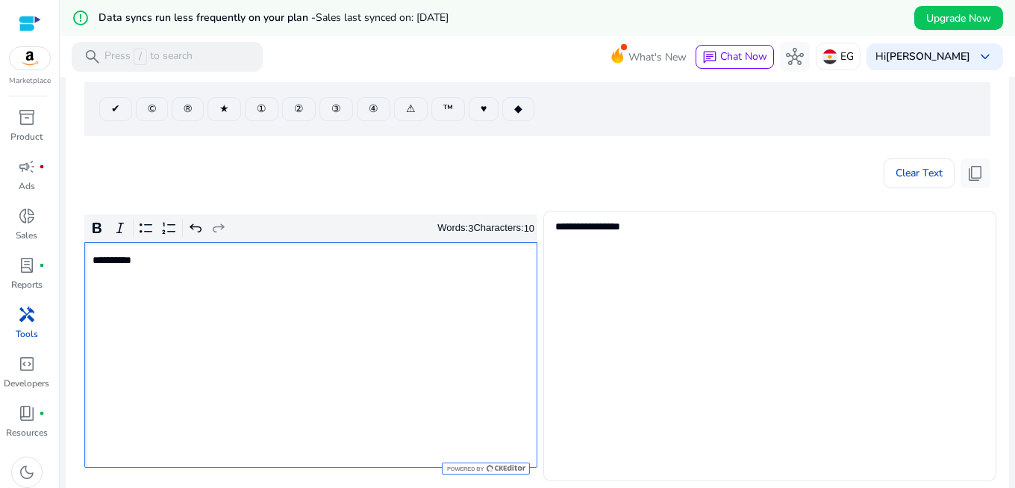
type textarea "**********"
click at [175, 256] on p "**********" at bounding box center [310, 260] width 435 height 16
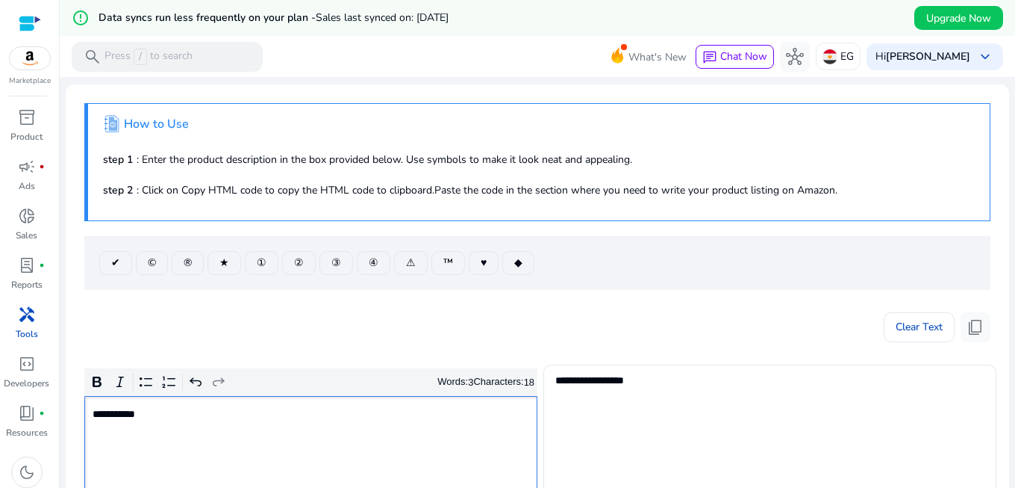
scroll to position [0, 0]
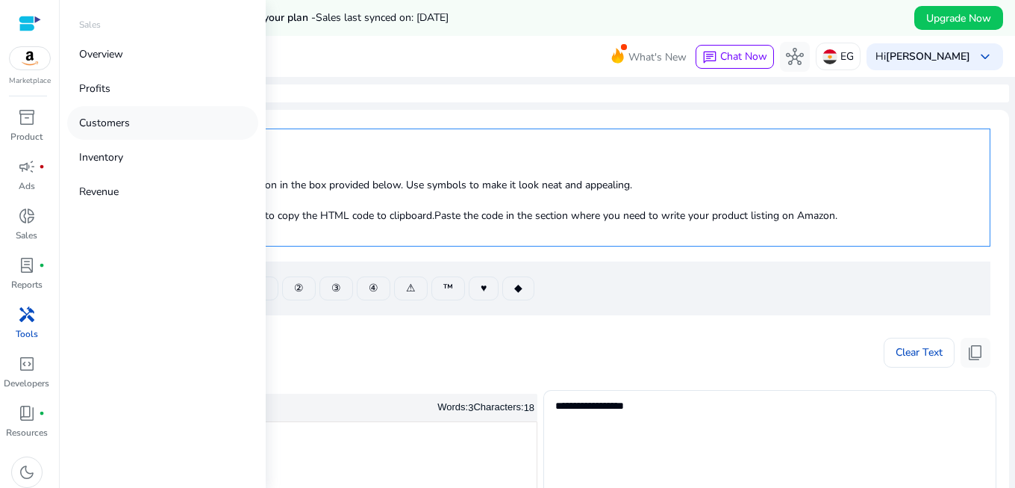
click at [126, 113] on link "Customers" at bounding box center [162, 123] width 191 height 34
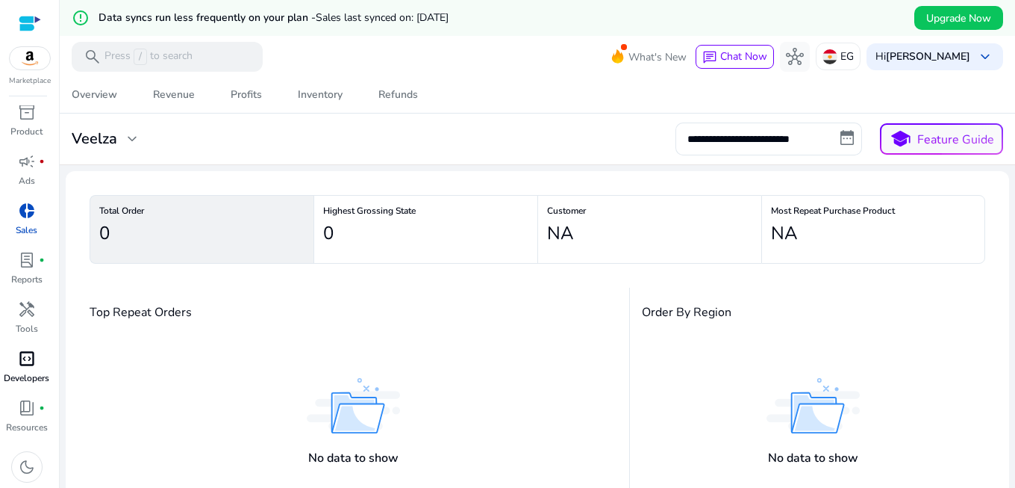
scroll to position [6, 0]
click at [25, 377] on p "Developers" at bounding box center [27, 376] width 46 height 13
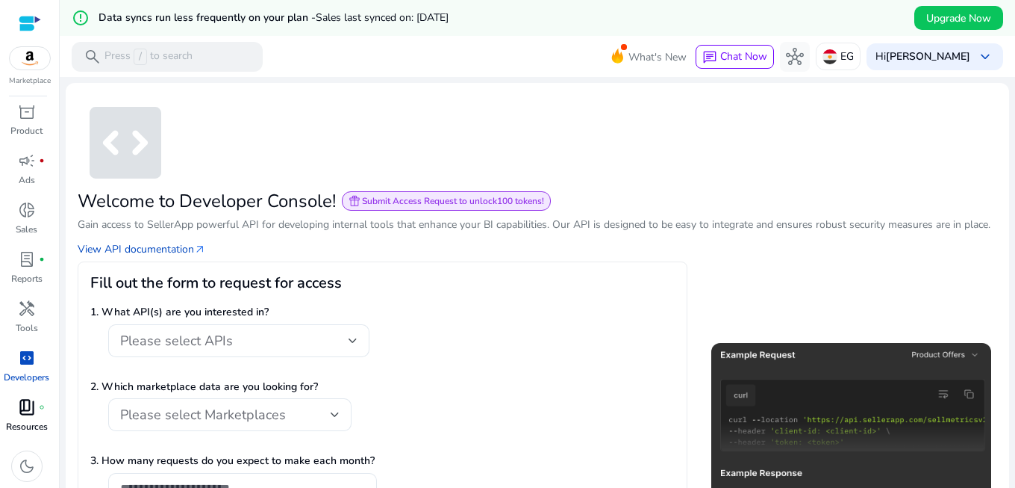
click at [29, 414] on span "book_4" at bounding box center [27, 407] width 18 height 18
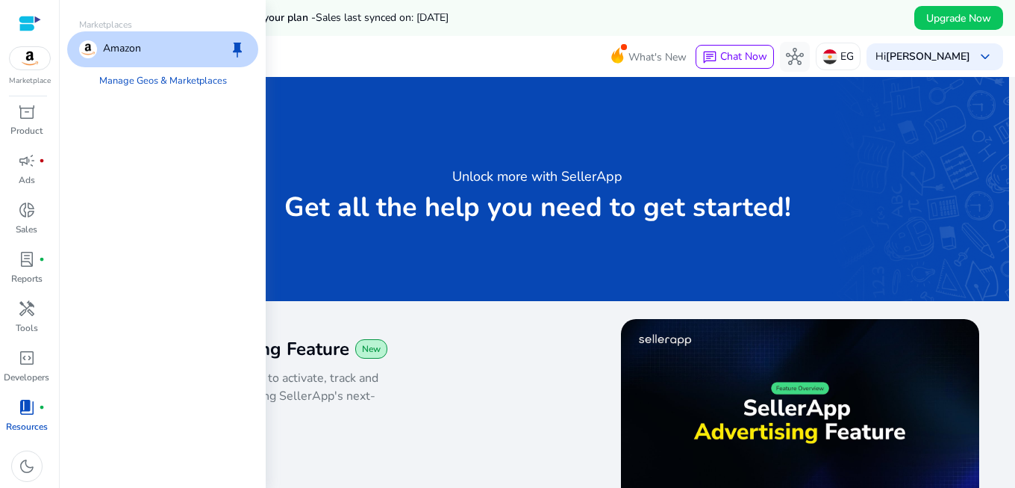
click at [26, 64] on img at bounding box center [30, 58] width 40 height 22
click at [139, 51] on p "Amazon" at bounding box center [122, 49] width 38 height 18
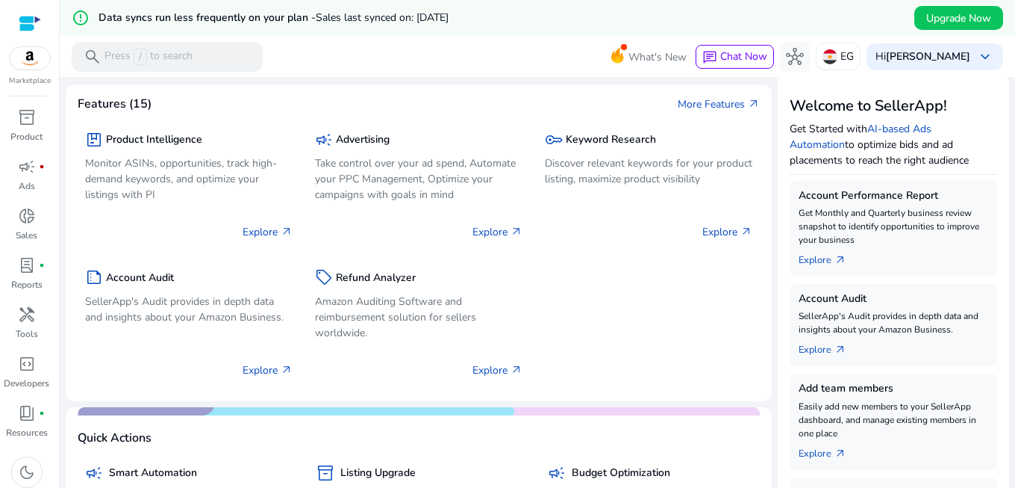
scroll to position [90, 0]
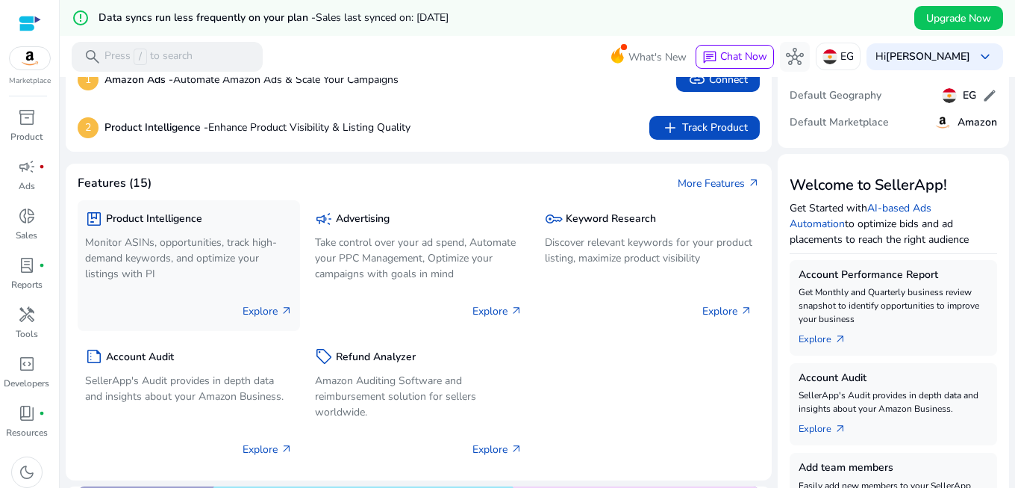
click at [158, 214] on h5 "Product Intelligence" at bounding box center [154, 219] width 96 height 13
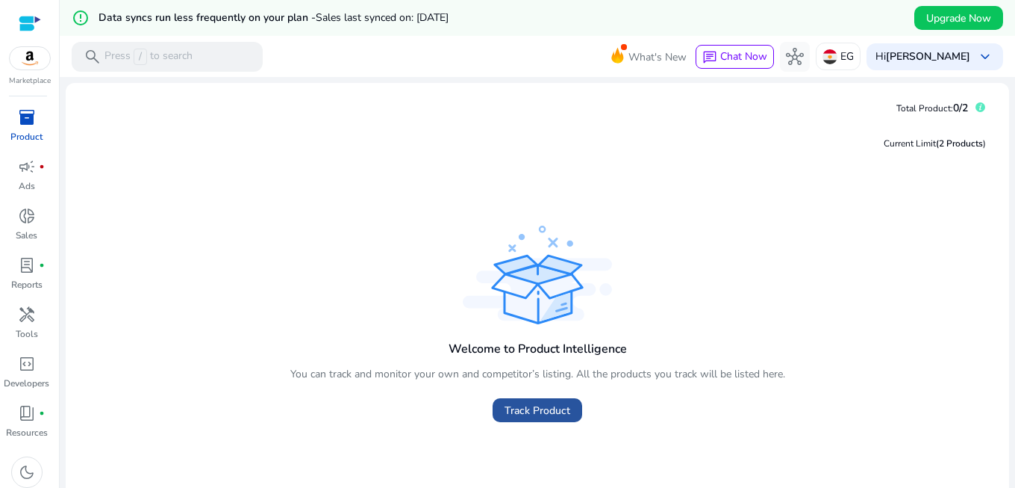
click at [547, 411] on span "Track Product" at bounding box center [538, 410] width 66 height 16
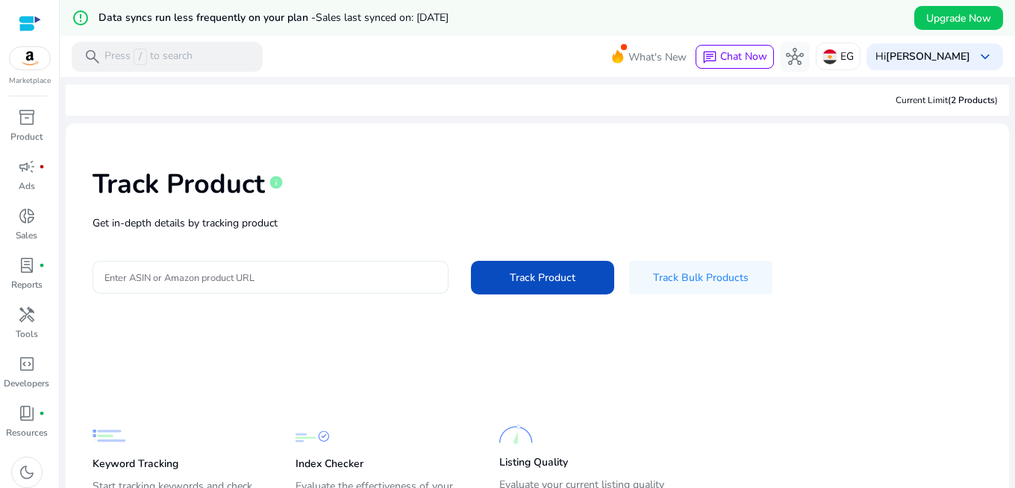
scroll to position [88, 0]
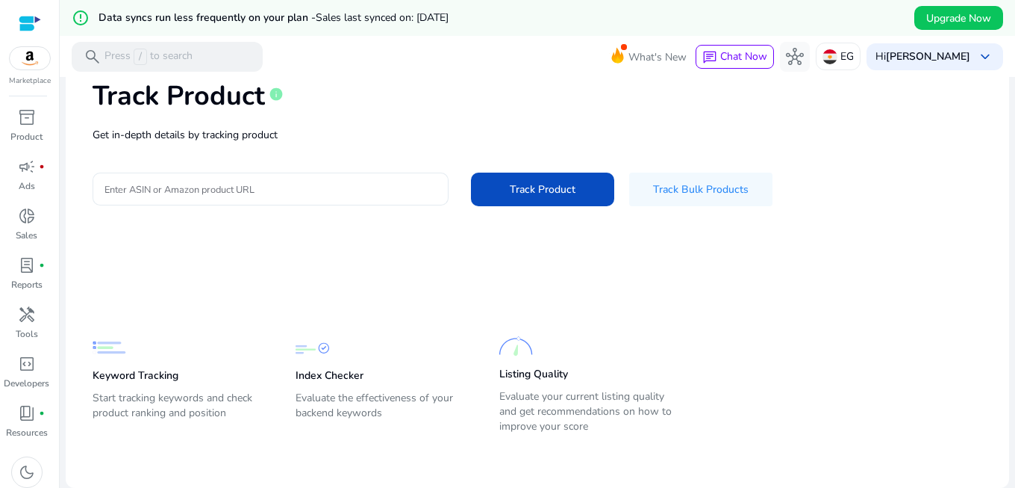
click at [299, 188] on input "Enter ASIN or Amazon product URL" at bounding box center [271, 189] width 332 height 16
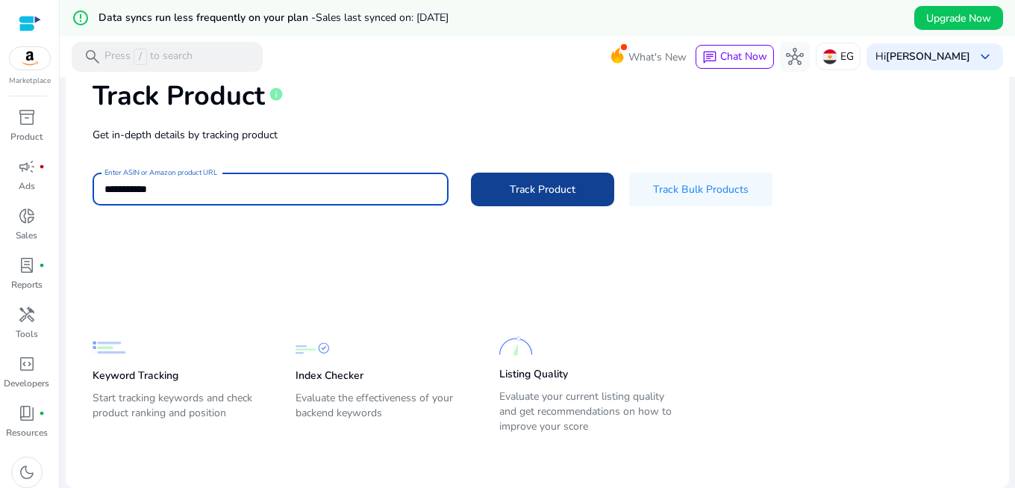
type input "**********"
click at [534, 196] on span "Track Product" at bounding box center [543, 189] width 66 height 16
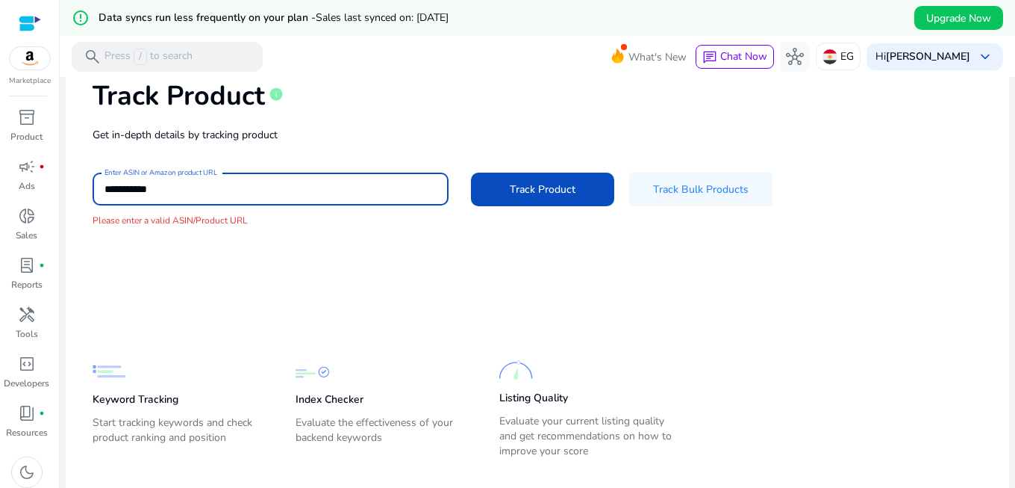
click at [250, 181] on input "**********" at bounding box center [271, 189] width 332 height 16
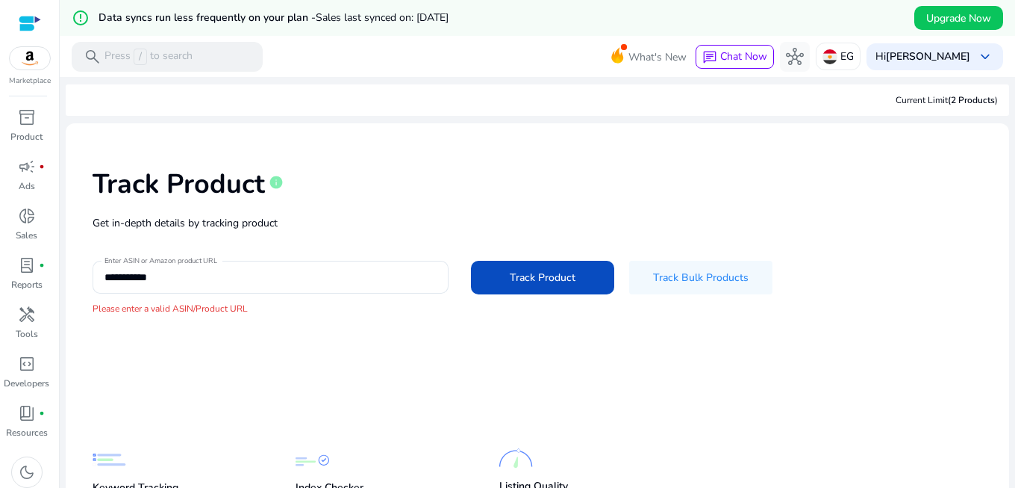
scroll to position [88, 0]
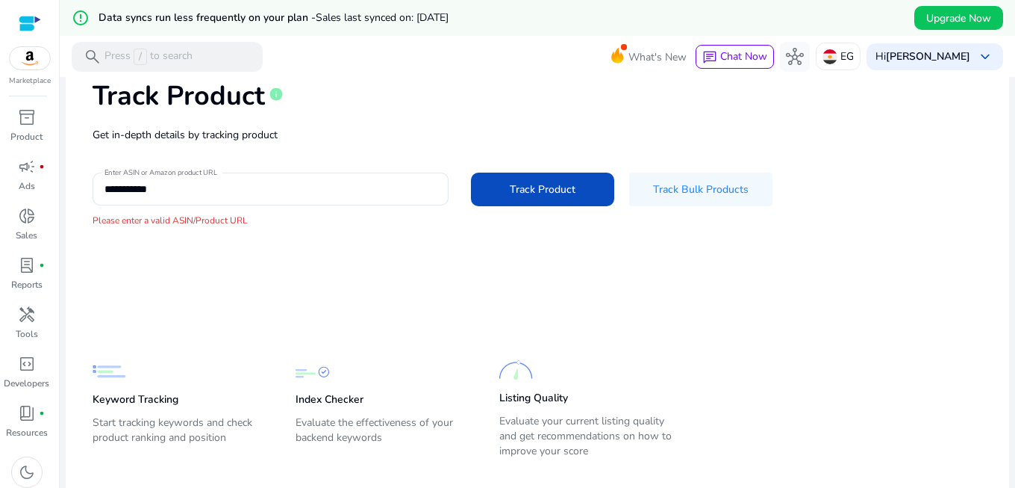
click at [131, 243] on div "**********" at bounding box center [538, 153] width 920 height 213
click at [164, 188] on input "**********" at bounding box center [271, 189] width 332 height 16
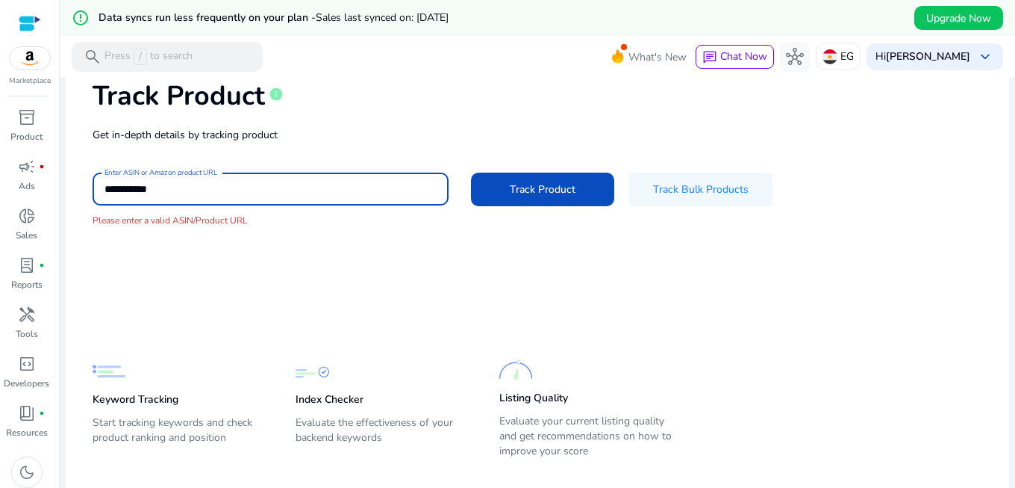
paste input
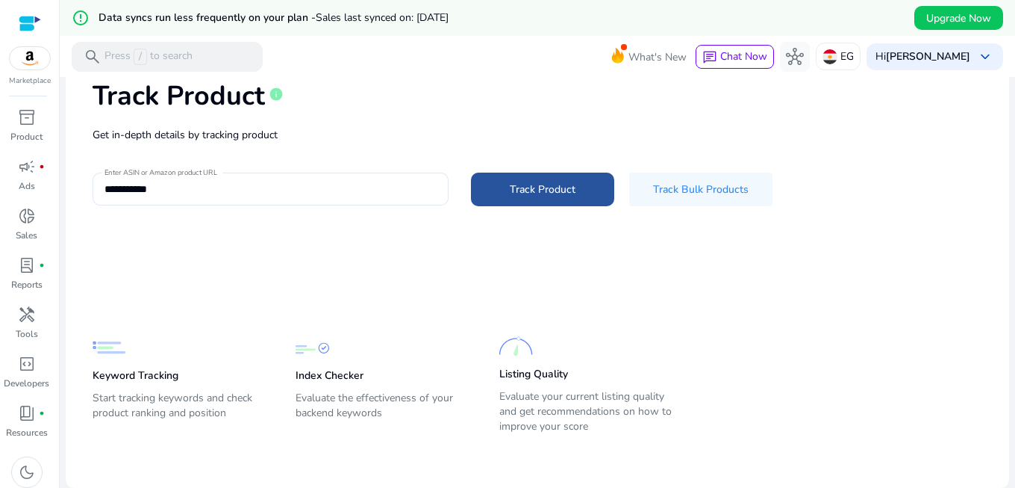
click at [495, 195] on span at bounding box center [542, 189] width 143 height 36
type input "**********"
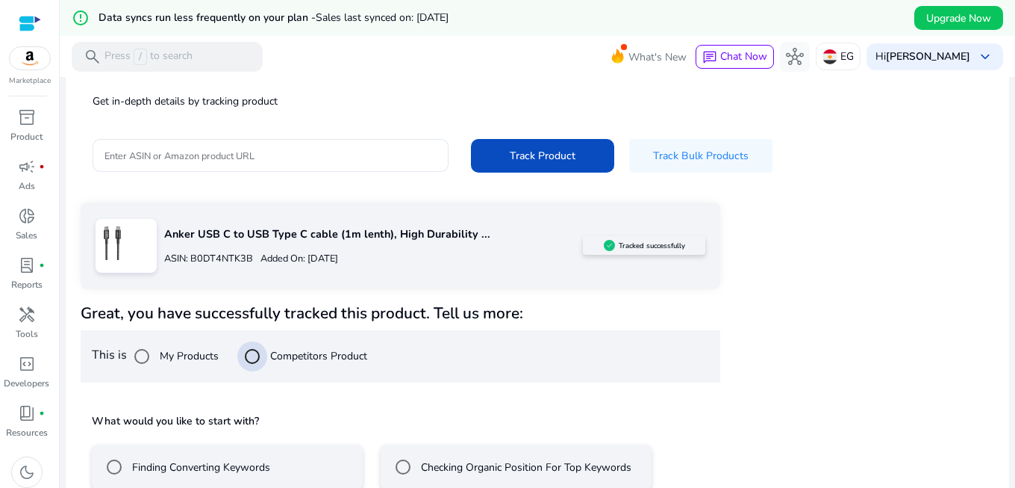
scroll to position [202, 0]
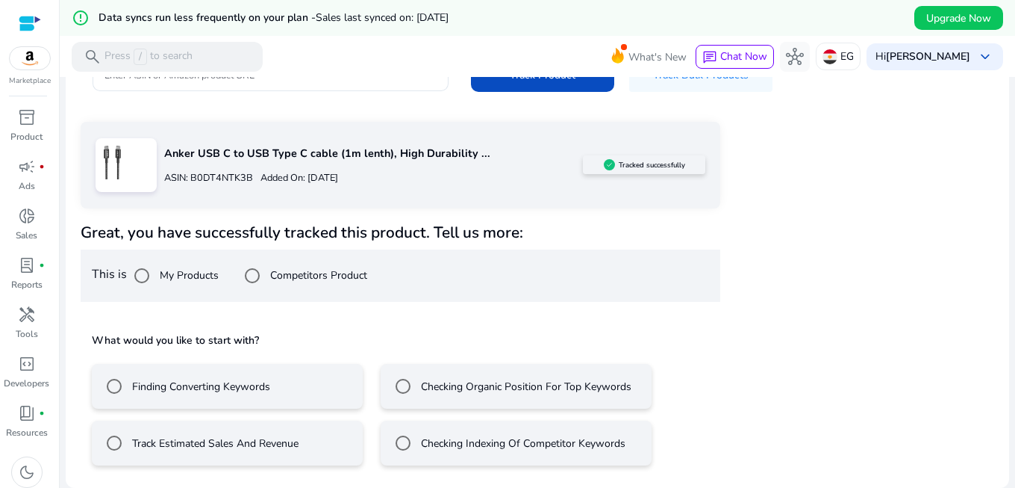
click at [252, 439] on label "Track Estimated Sales And Revenue" at bounding box center [213, 443] width 169 height 16
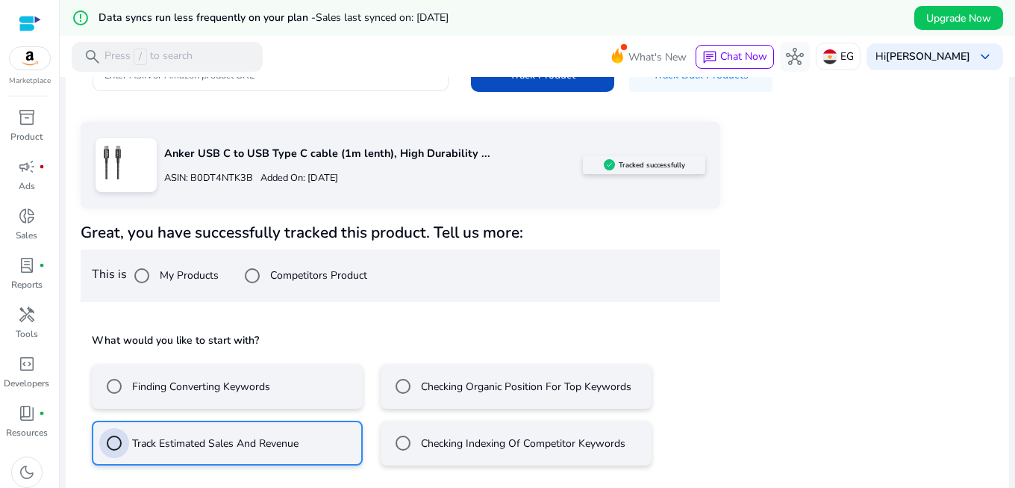
scroll to position [269, 0]
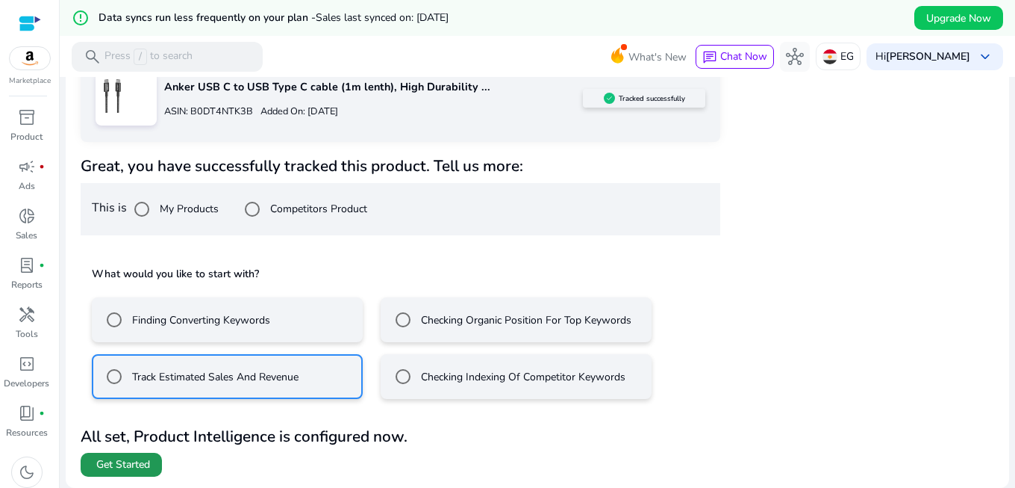
drag, startPoint x: 133, startPoint y: 468, endPoint x: 143, endPoint y: 462, distance: 12.0
click at [133, 468] on span "Get Started" at bounding box center [123, 464] width 54 height 15
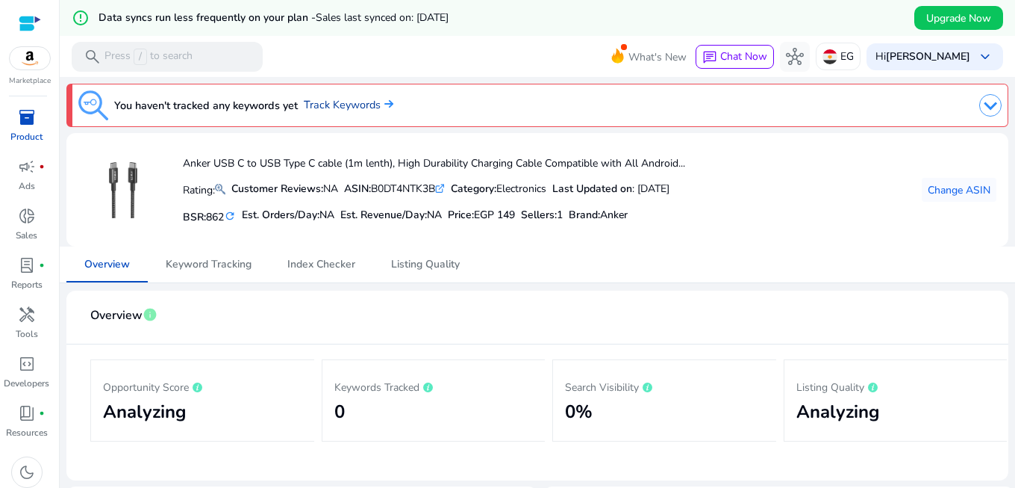
click at [330, 109] on link "Track Keywords" at bounding box center [349, 105] width 90 height 16
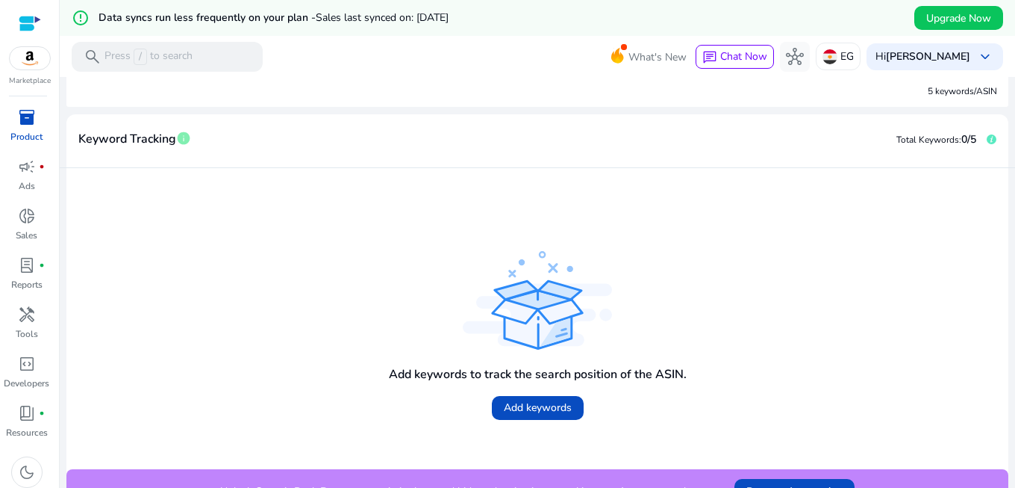
scroll to position [240, 0]
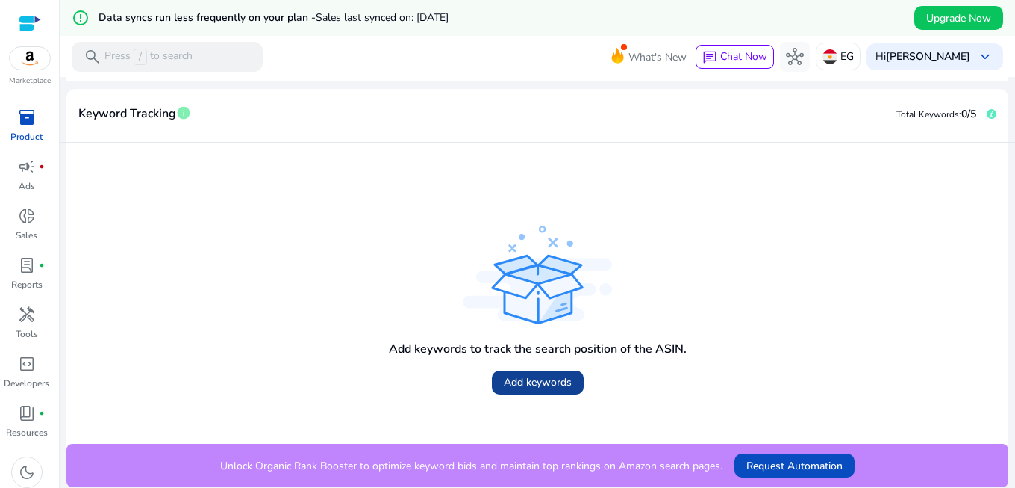
click at [513, 381] on span "Add keywords" at bounding box center [538, 382] width 68 height 16
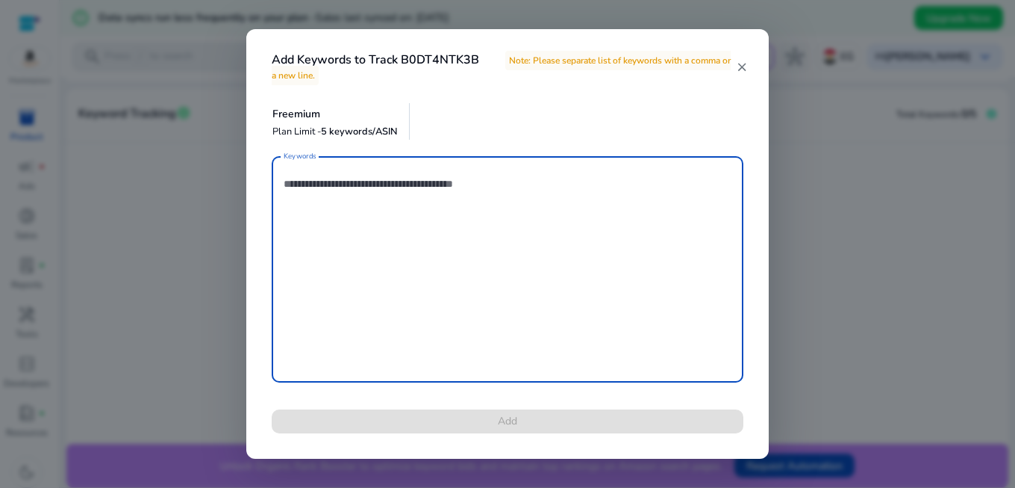
click at [398, 207] on textarea "Keywords" at bounding box center [508, 268] width 448 height 211
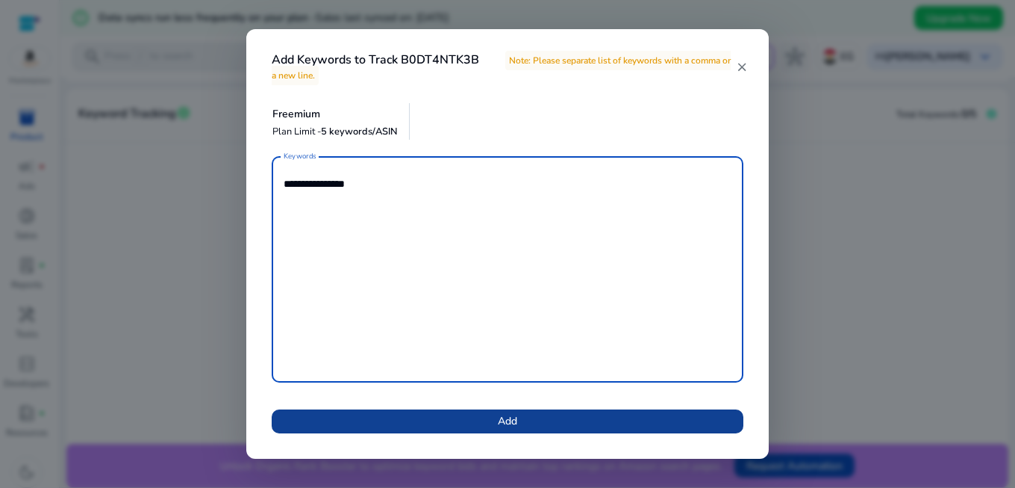
type textarea "**********"
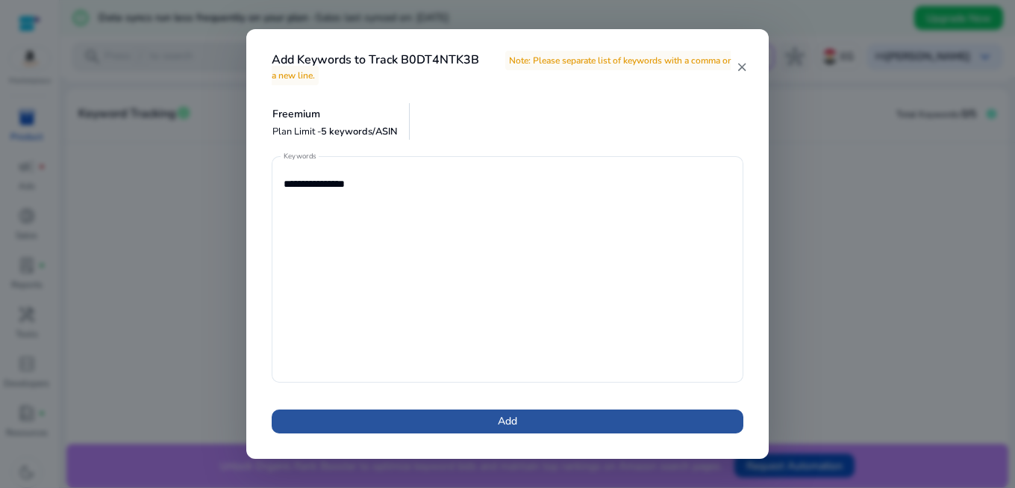
click at [535, 423] on span at bounding box center [508, 421] width 472 height 36
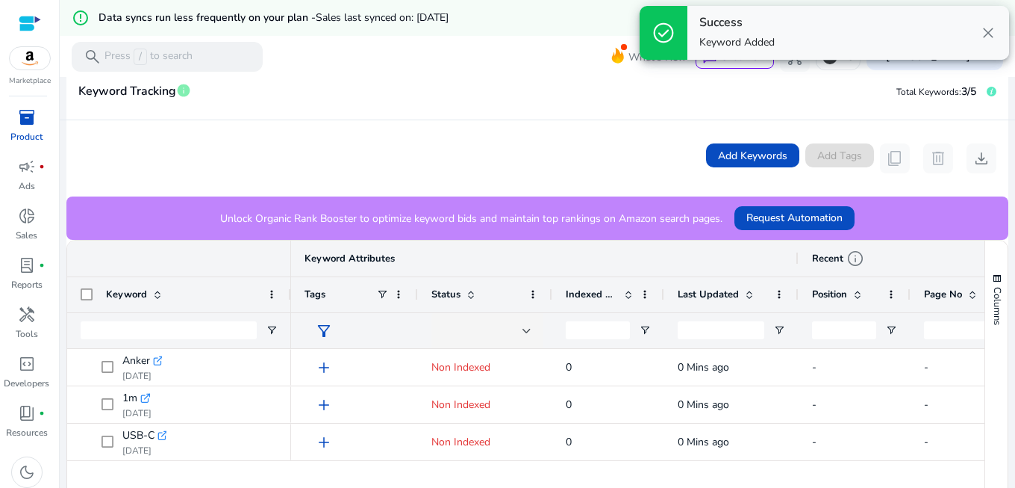
scroll to position [358, 0]
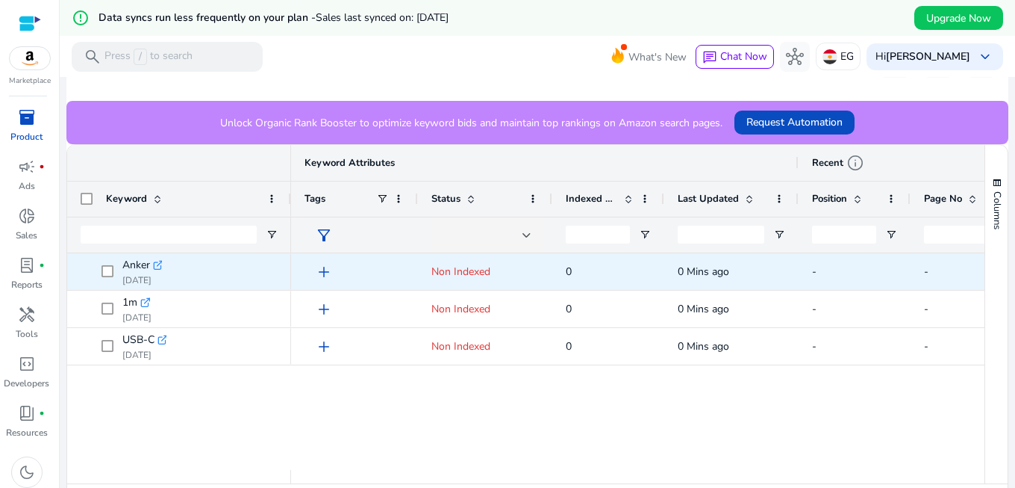
click at [473, 269] on span "Non Indexed" at bounding box center [461, 271] width 59 height 14
click at [478, 277] on span "Non Indexed" at bounding box center [461, 271] width 59 height 14
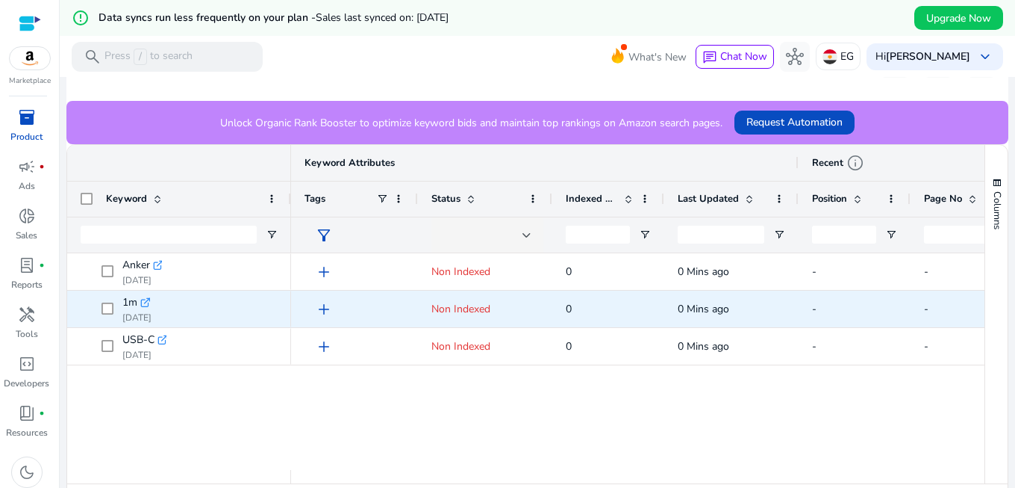
click at [485, 309] on span "Non Indexed" at bounding box center [461, 309] width 59 height 14
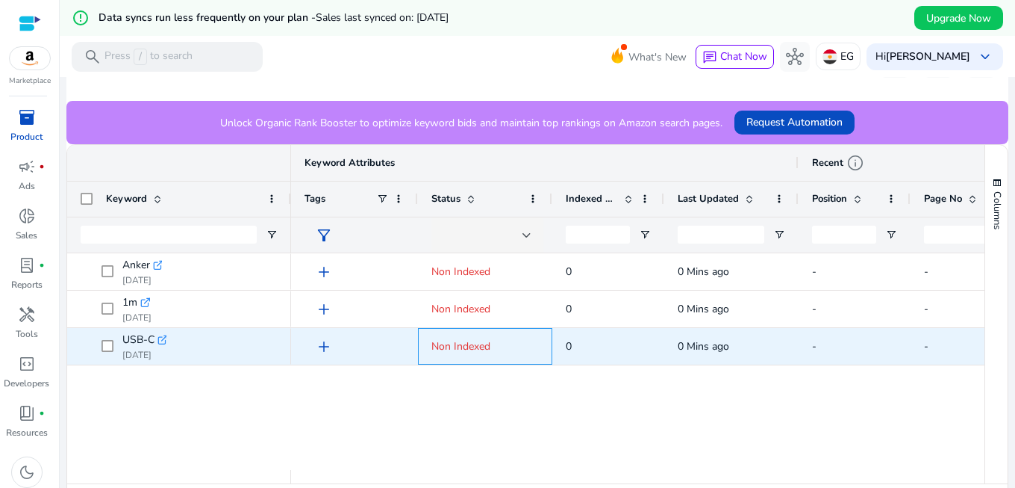
click at [487, 339] on span "Non Indexed" at bounding box center [461, 346] width 59 height 14
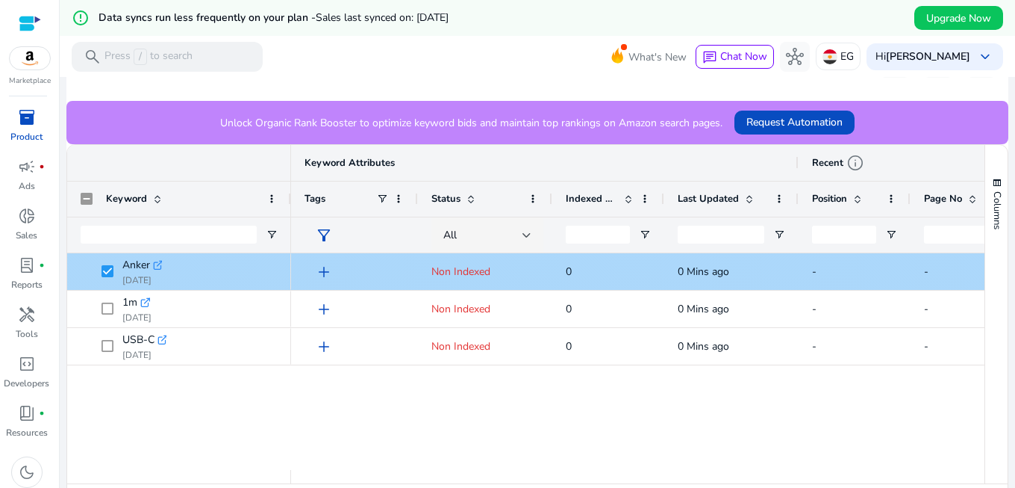
click at [493, 270] on span "Non Indexed" at bounding box center [486, 271] width 108 height 31
click at [325, 275] on span "add" at bounding box center [324, 272] width 18 height 18
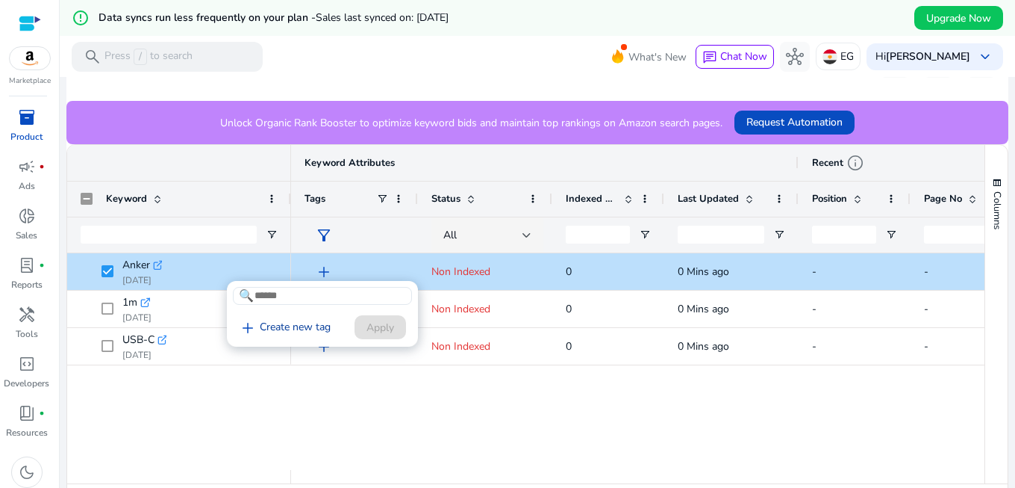
click at [309, 328] on link "add Create new tag" at bounding box center [285, 328] width 104 height 18
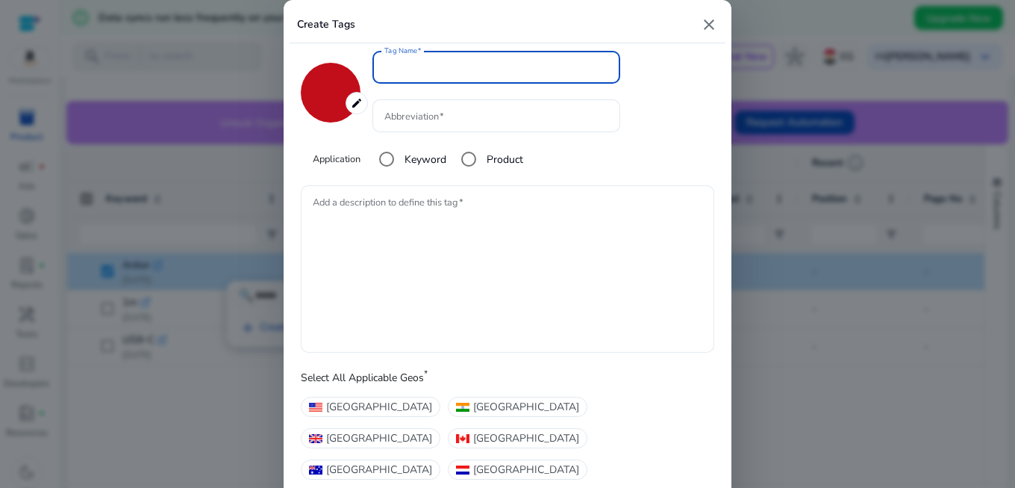
click at [422, 232] on textarea "Add a description to define this tag" at bounding box center [508, 269] width 390 height 152
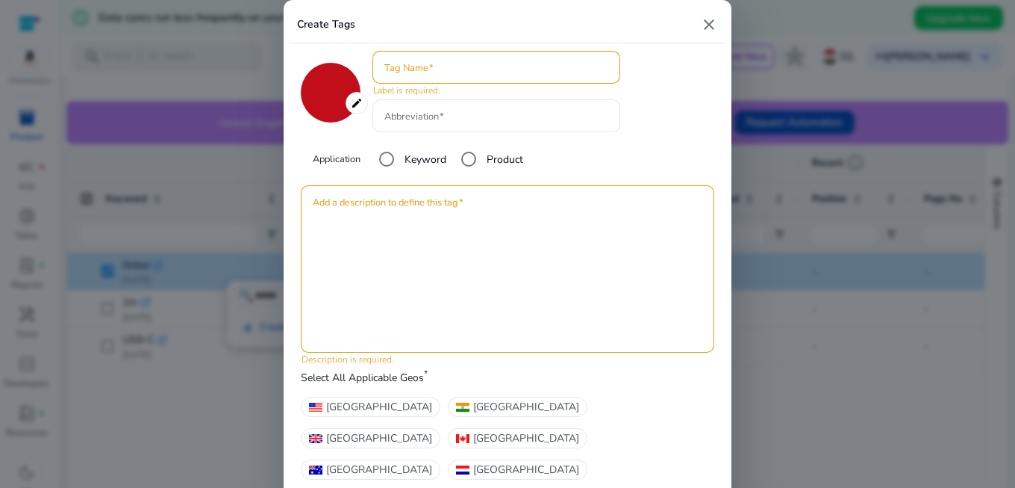
click at [708, 23] on mat-icon "close" at bounding box center [709, 25] width 18 height 18
type input "*******"
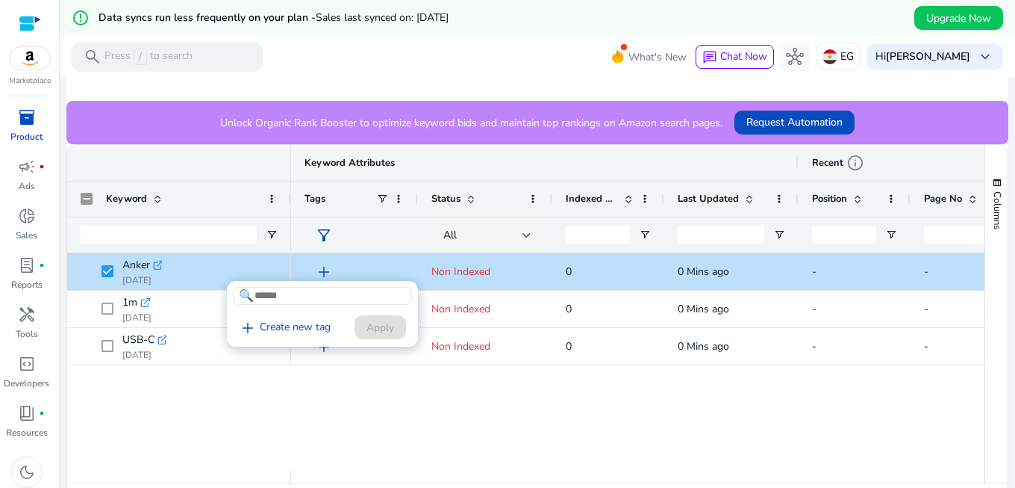
click at [109, 270] on div at bounding box center [507, 244] width 1015 height 488
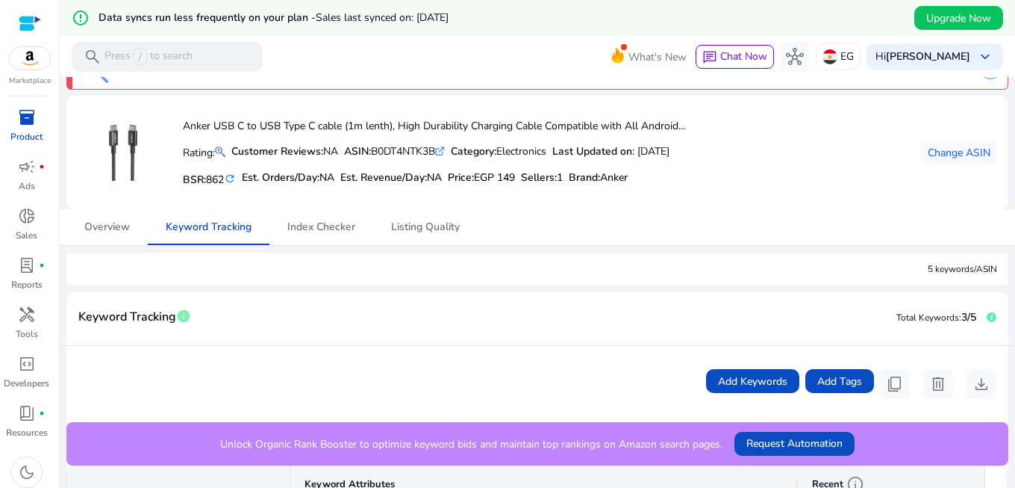
scroll to position [0, 0]
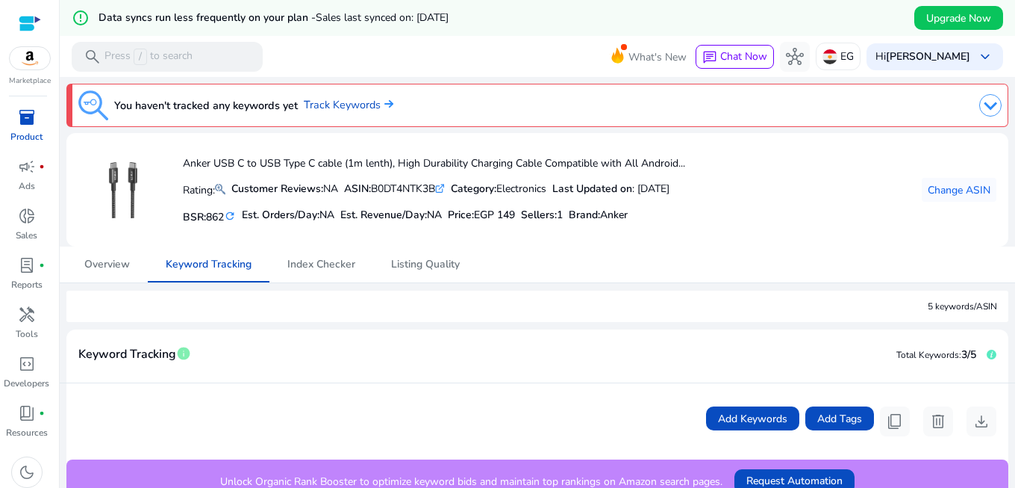
click at [32, 25] on div at bounding box center [30, 23] width 22 height 17
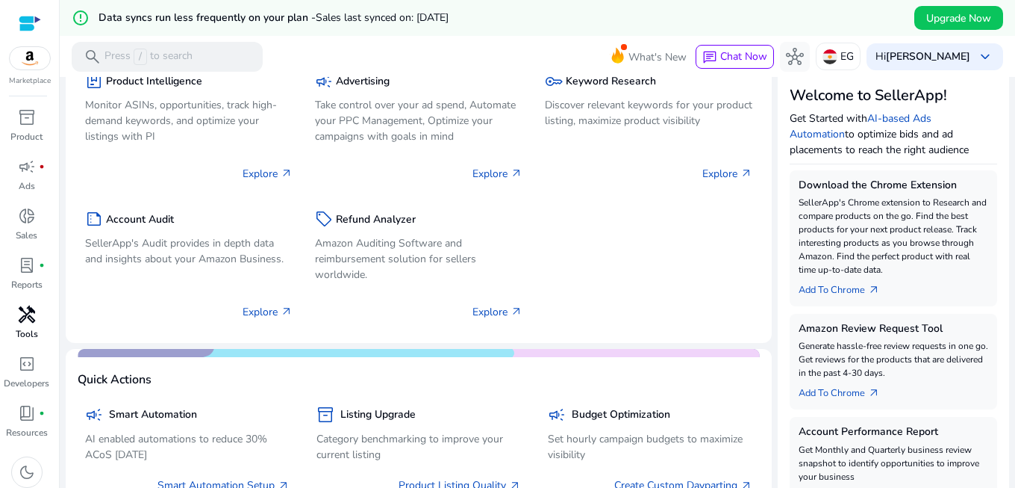
scroll to position [6, 0]
click at [29, 317] on span "handyman" at bounding box center [27, 308] width 18 height 18
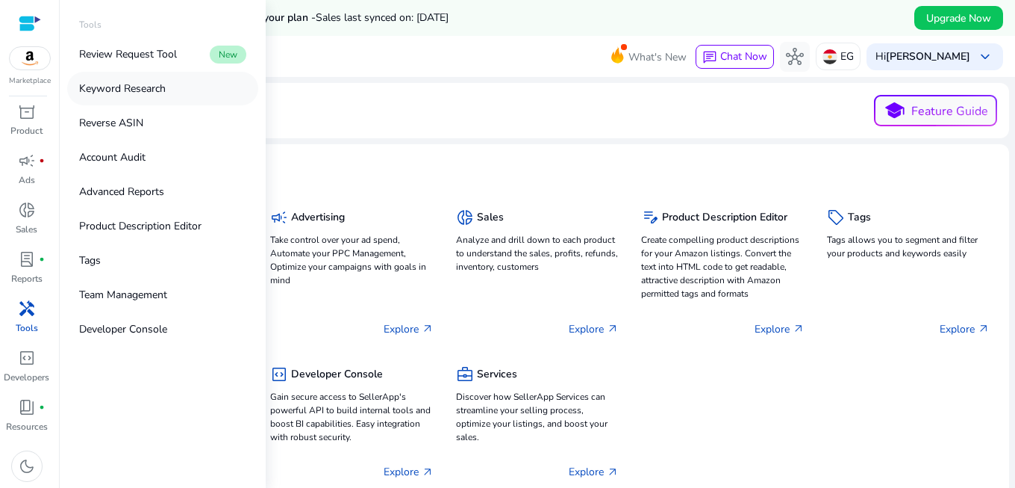
click at [155, 93] on p "Keyword Research" at bounding box center [122, 89] width 87 height 16
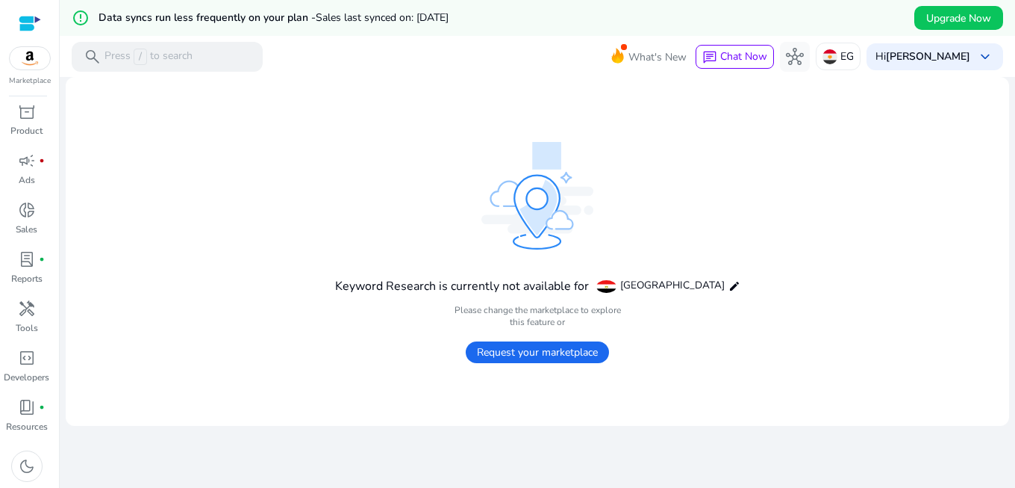
click at [626, 286] on div "Keyword Research is currently not available for Egypt edit" at bounding box center [537, 285] width 405 height 25
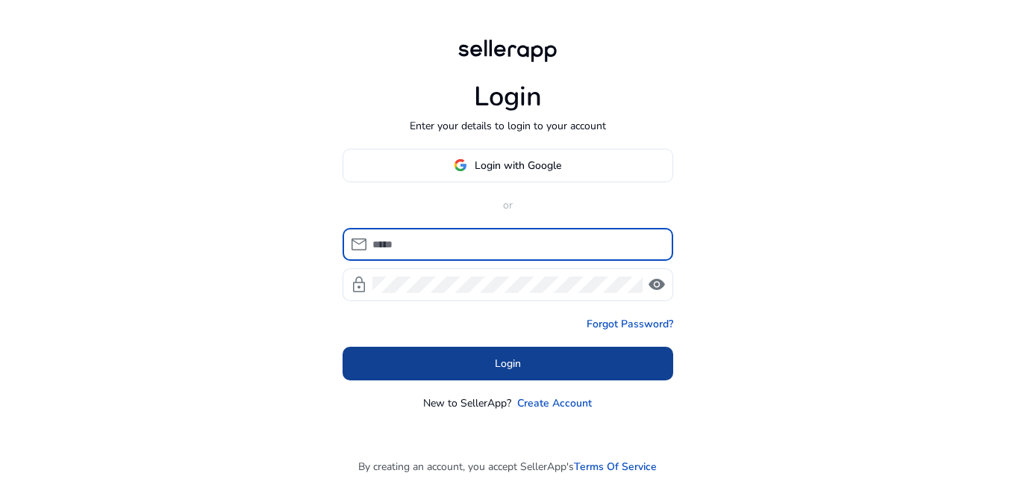
type input "**********"
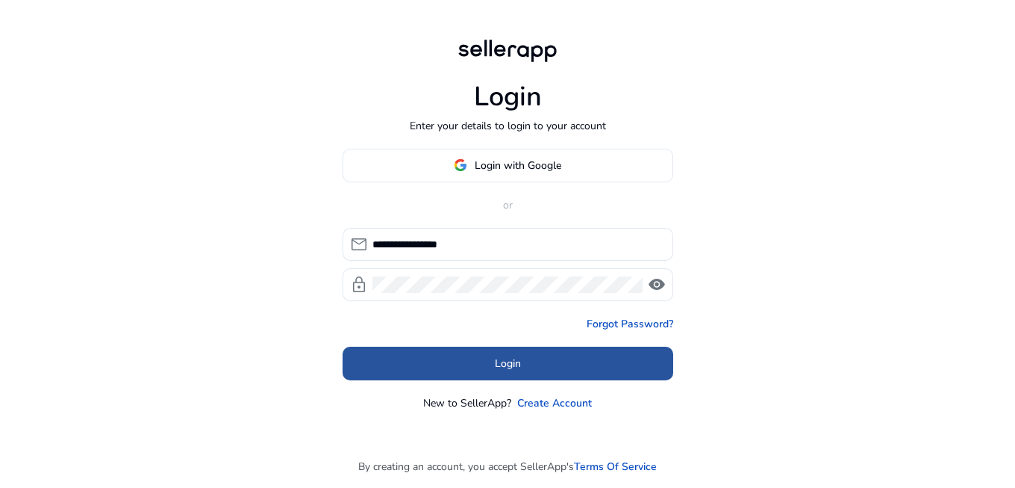
click at [524, 370] on span at bounding box center [508, 363] width 331 height 36
